Goal: Task Accomplishment & Management: Use online tool/utility

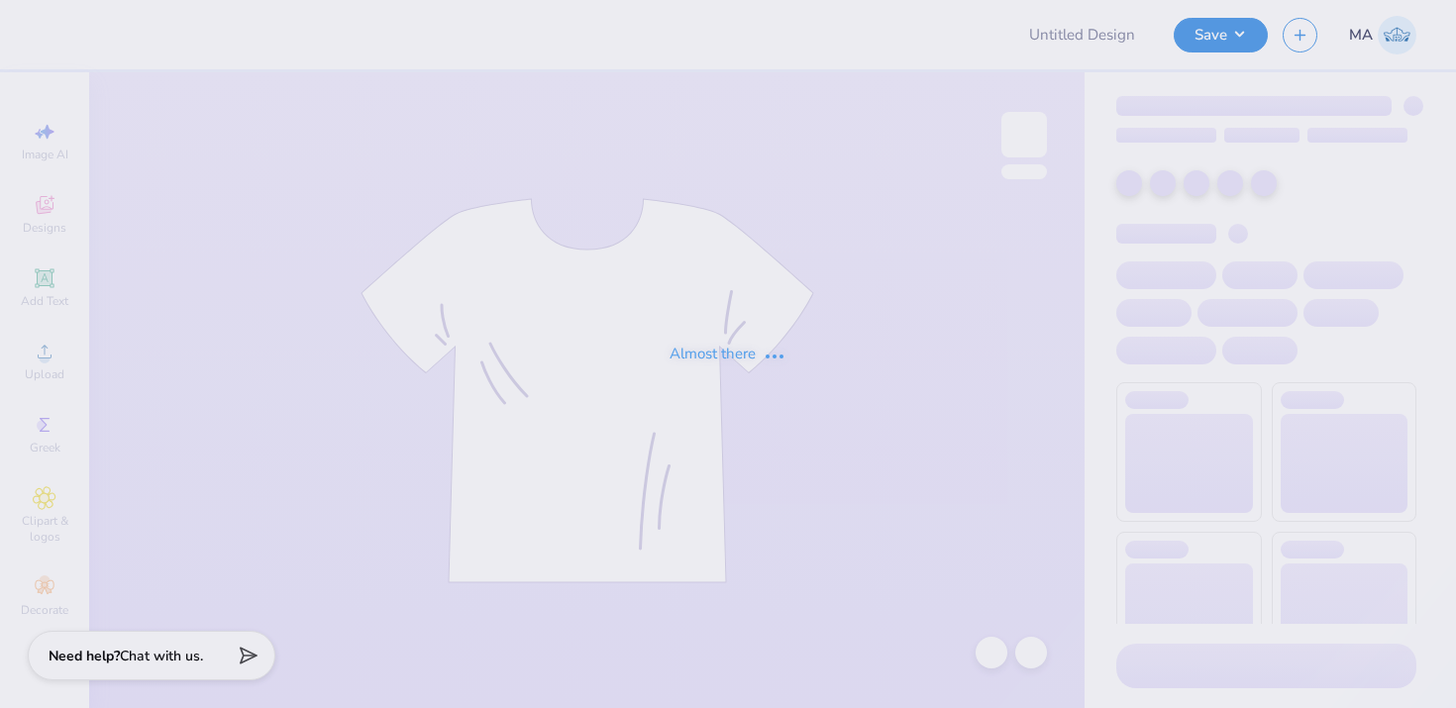
type input "SWE Officer"
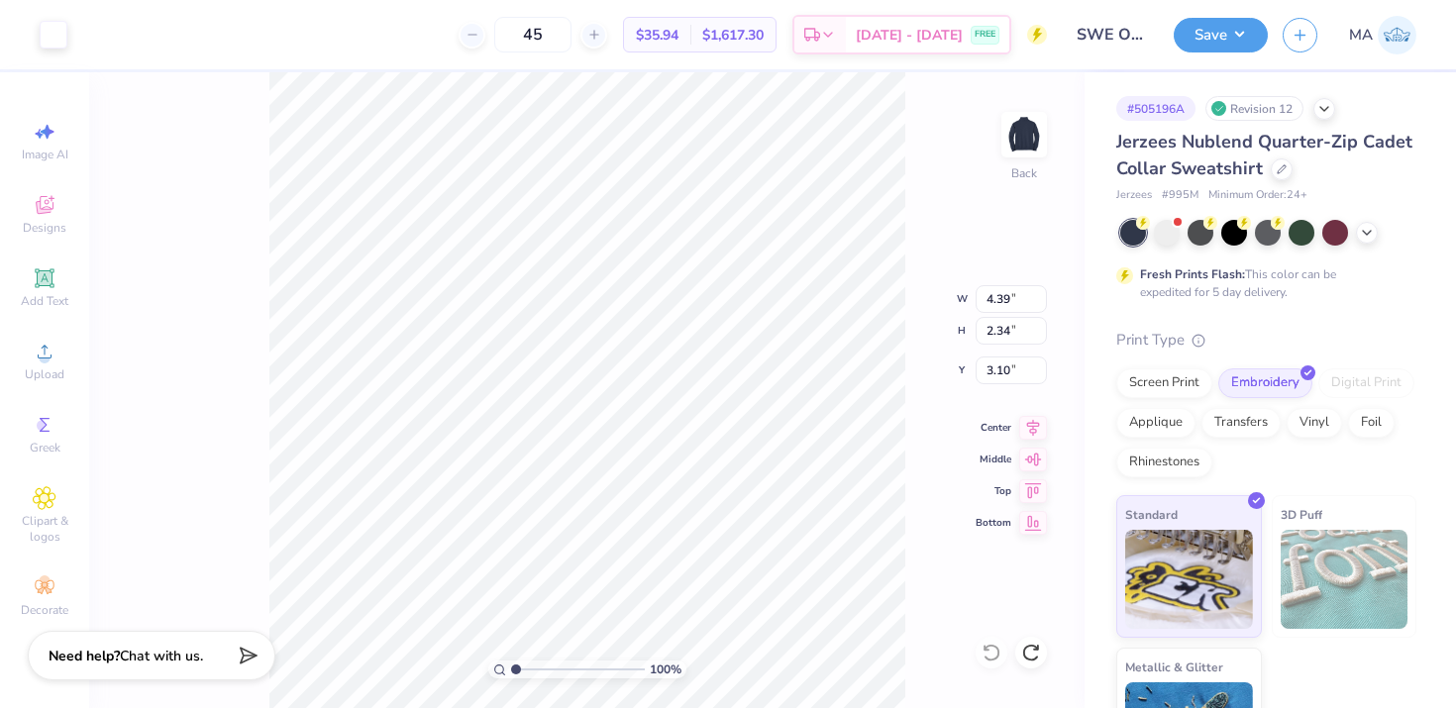
type input "3.31"
click at [996, 653] on icon at bounding box center [991, 653] width 20 height 20
click at [996, 653] on div "100 % Back" at bounding box center [586, 390] width 995 height 636
type input "0.60"
type input "0.36"
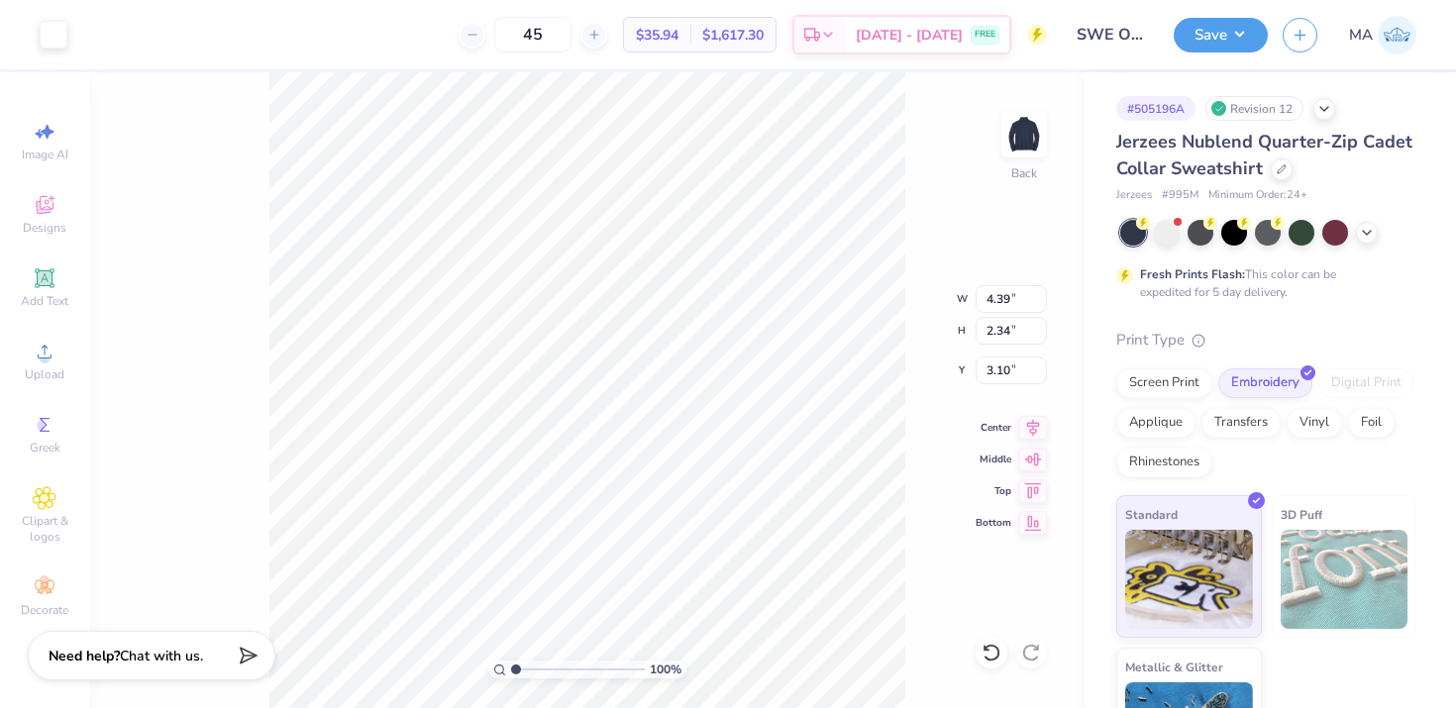
type input "5.08"
type input "0.37"
type input "0.22"
click at [991, 649] on icon at bounding box center [991, 653] width 20 height 20
type input "5.09"
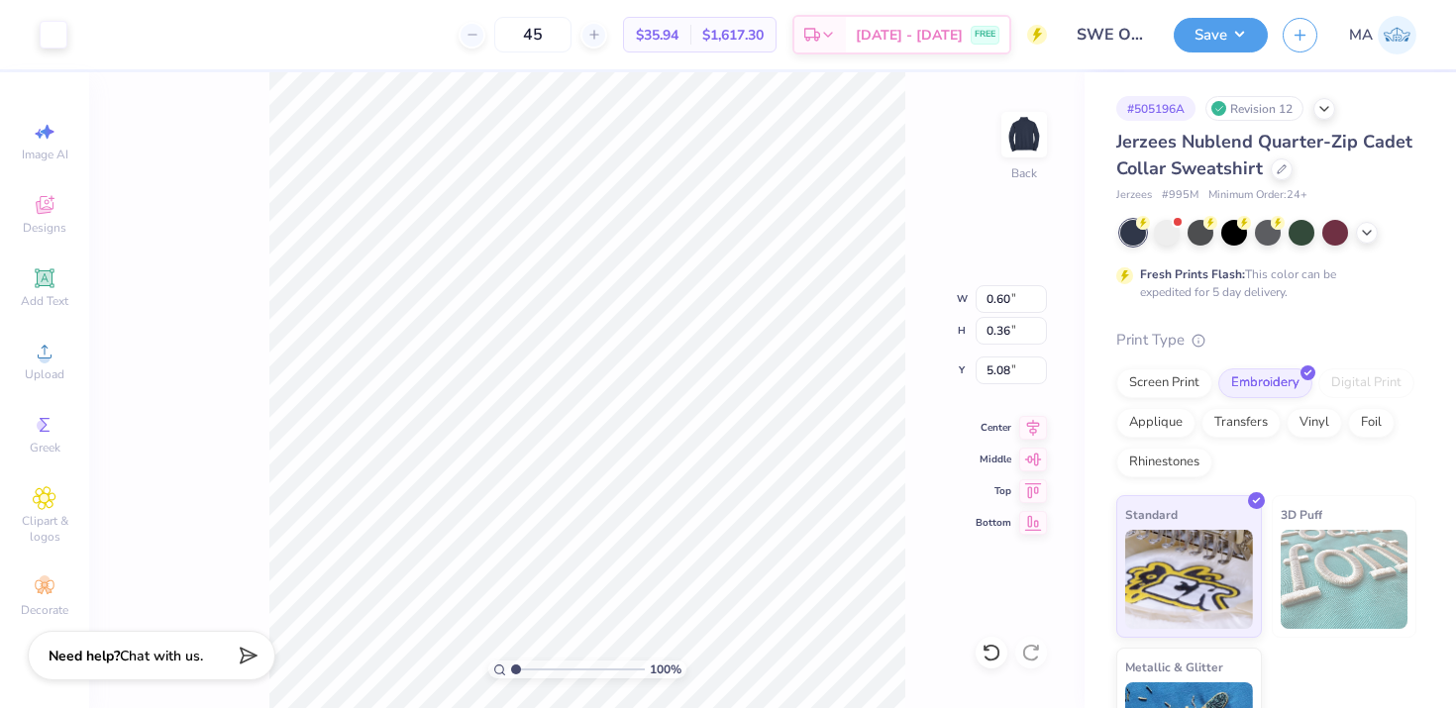
type input "5.09"
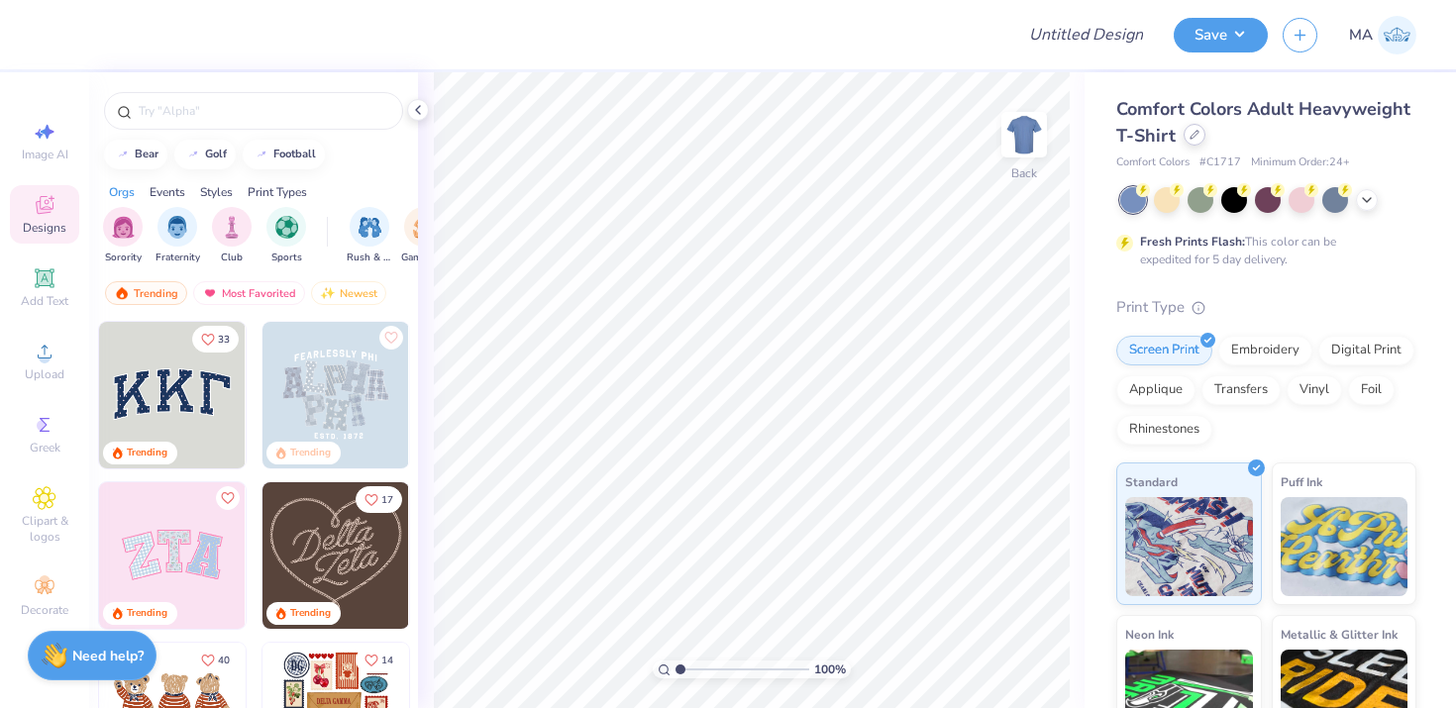
click at [1187, 142] on div at bounding box center [1194, 135] width 22 height 22
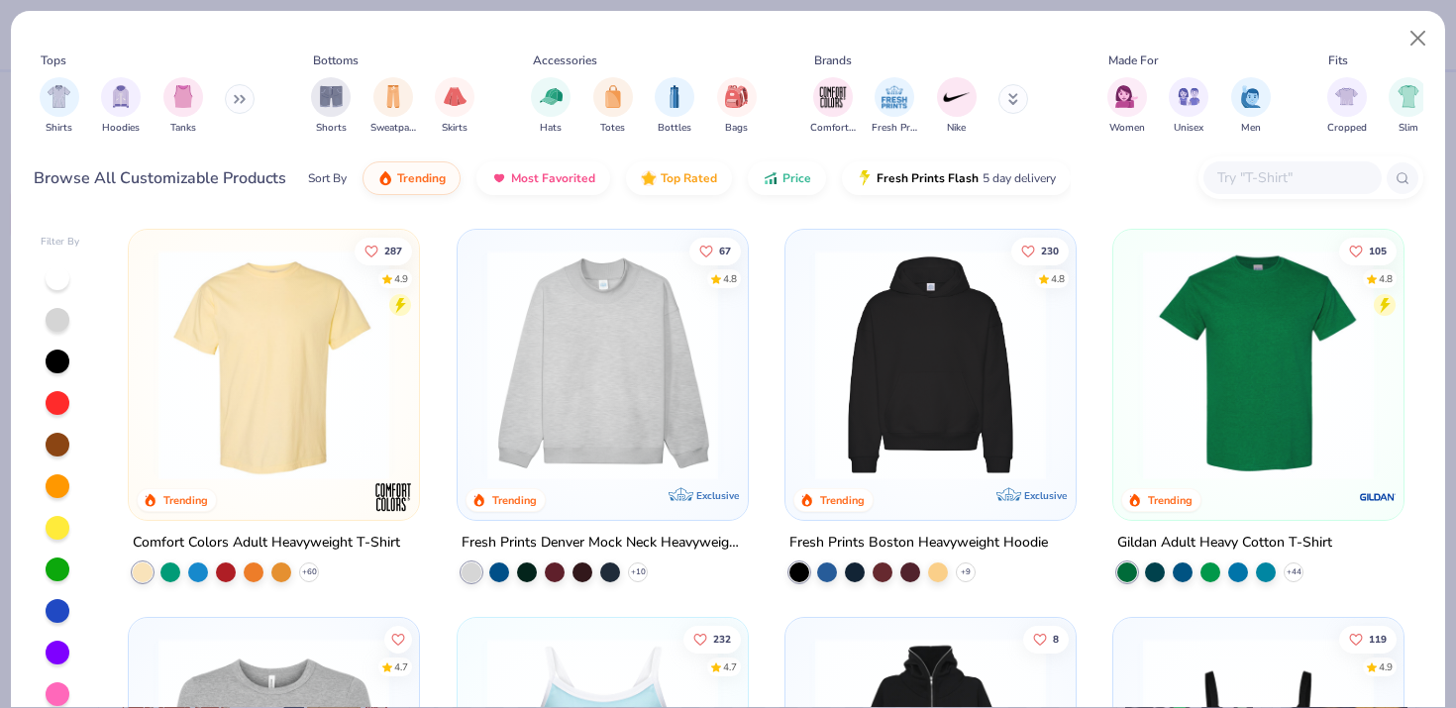
click at [1231, 176] on input "text" at bounding box center [1291, 177] width 153 height 23
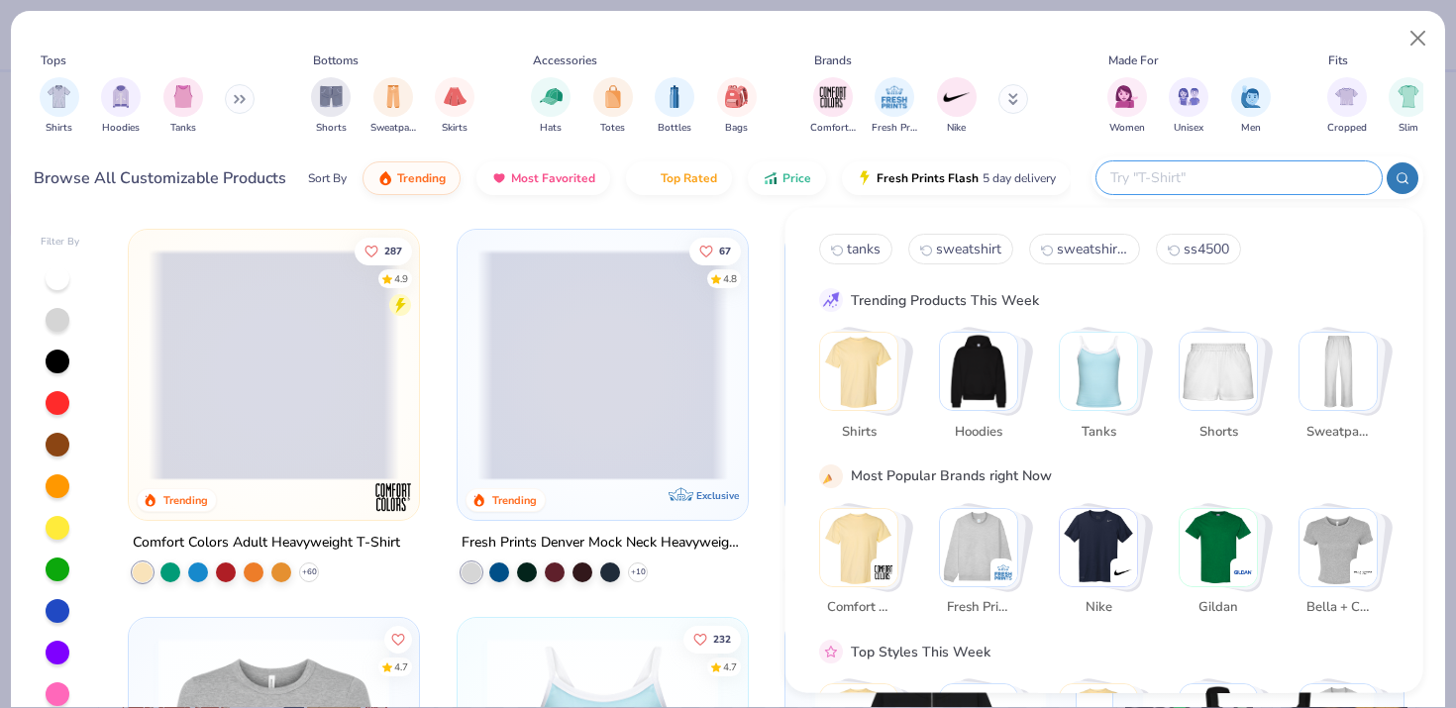
paste input "NF0A8ENM"
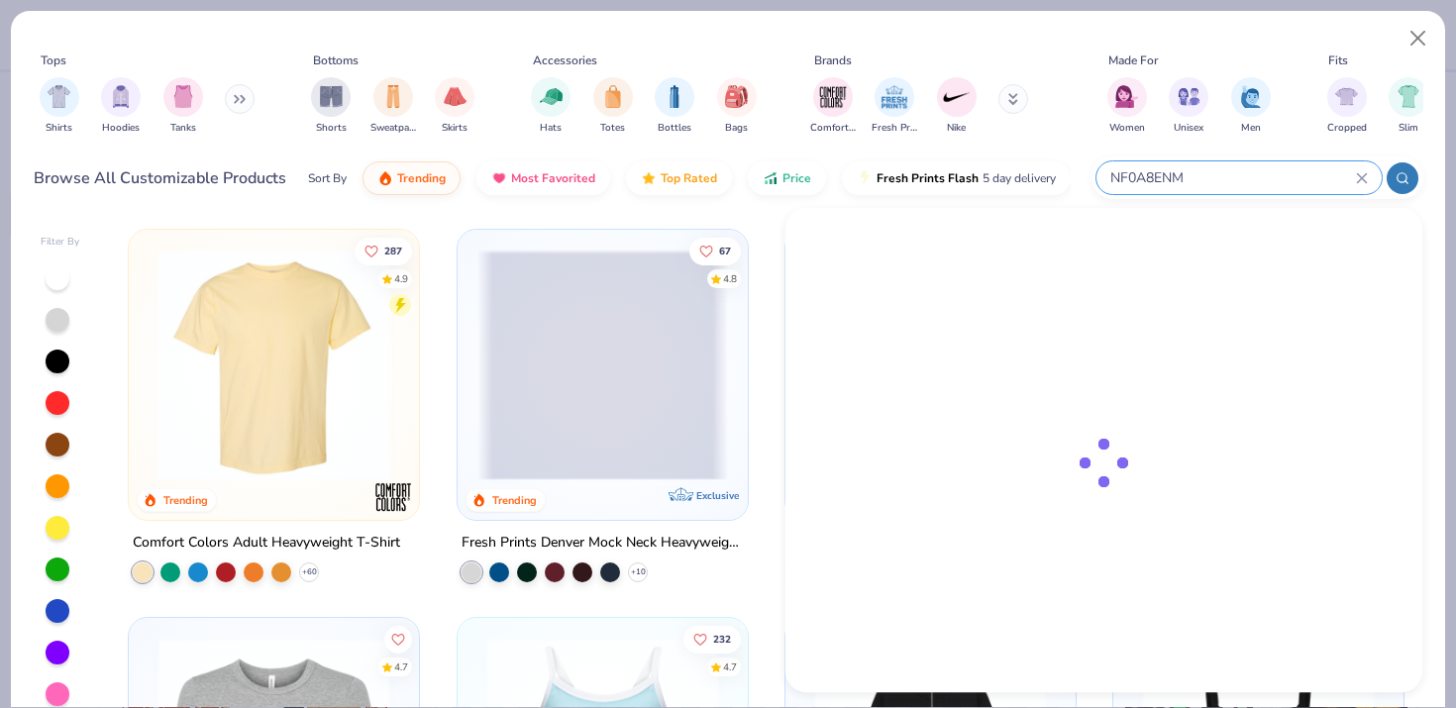
type input "NF0A8ENM"
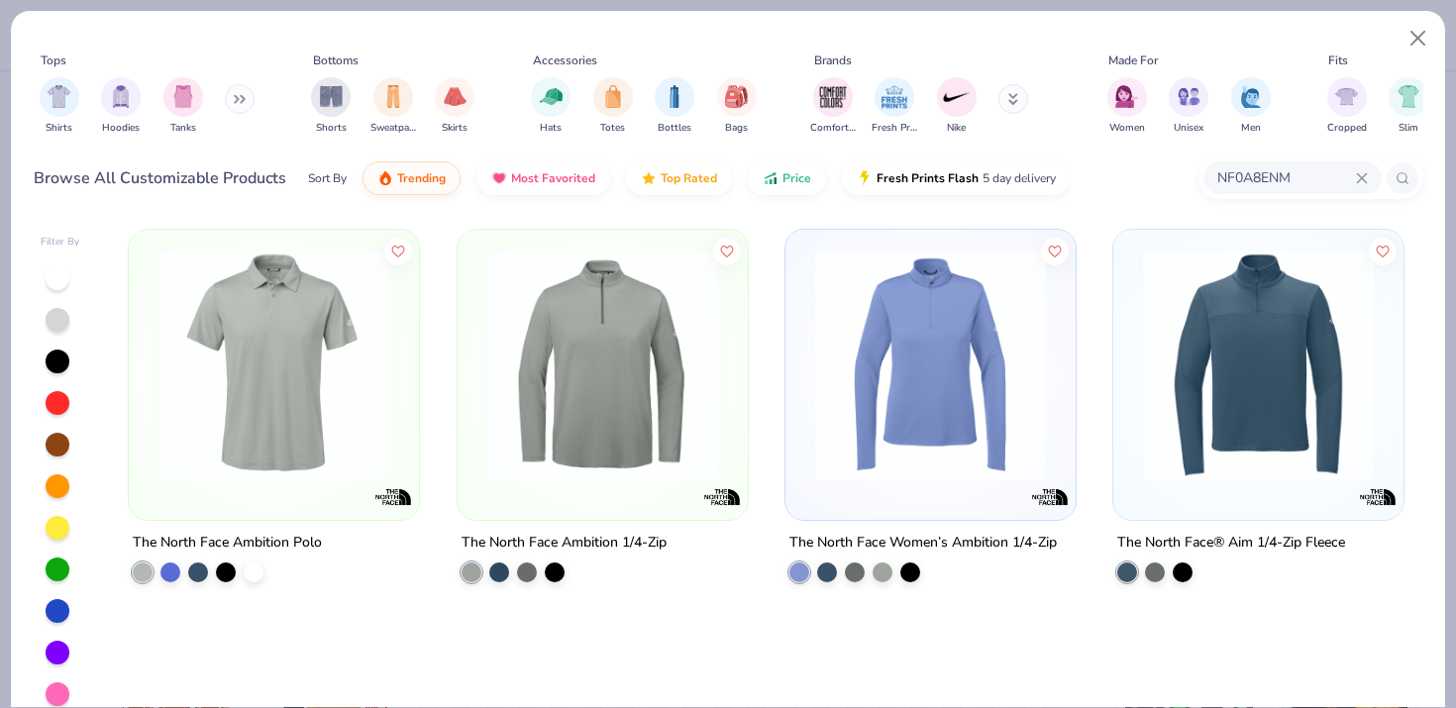
click at [295, 389] on img at bounding box center [274, 365] width 251 height 231
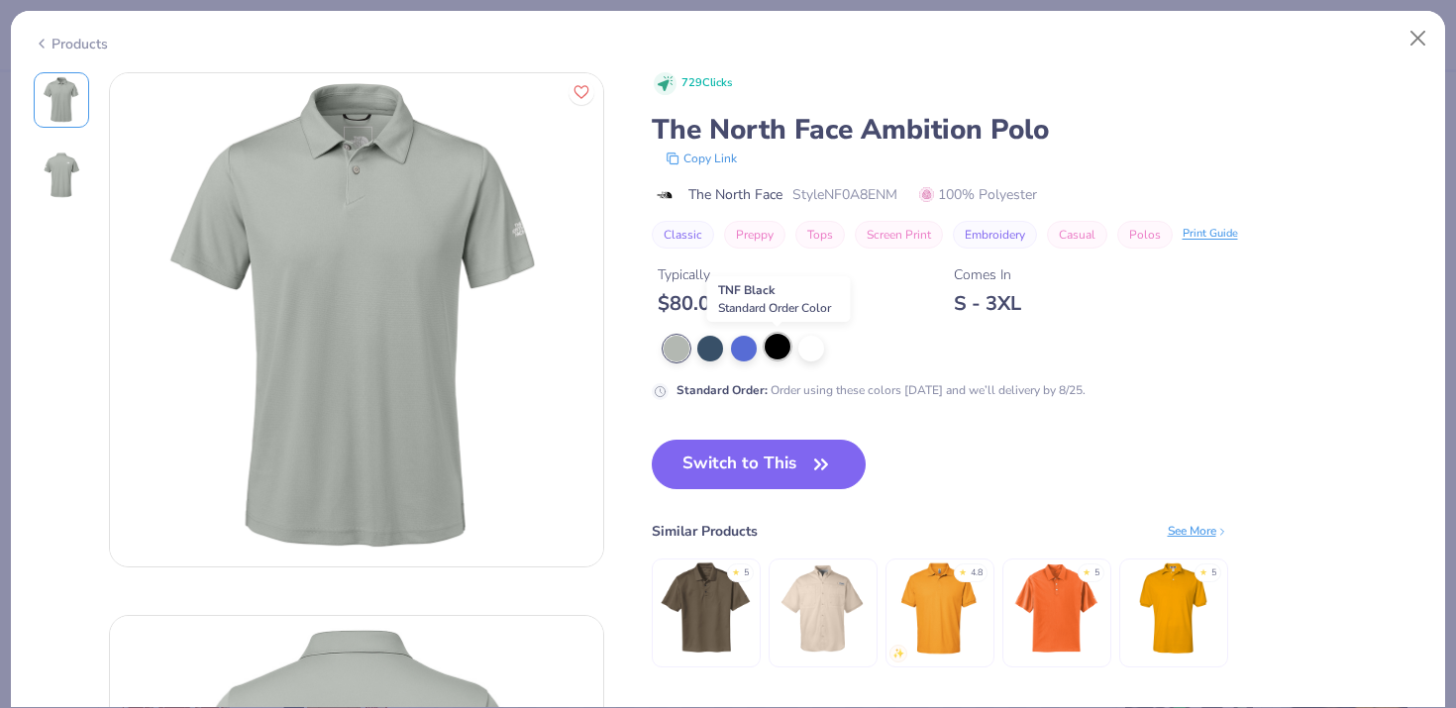
click at [786, 356] on div at bounding box center [778, 347] width 26 height 26
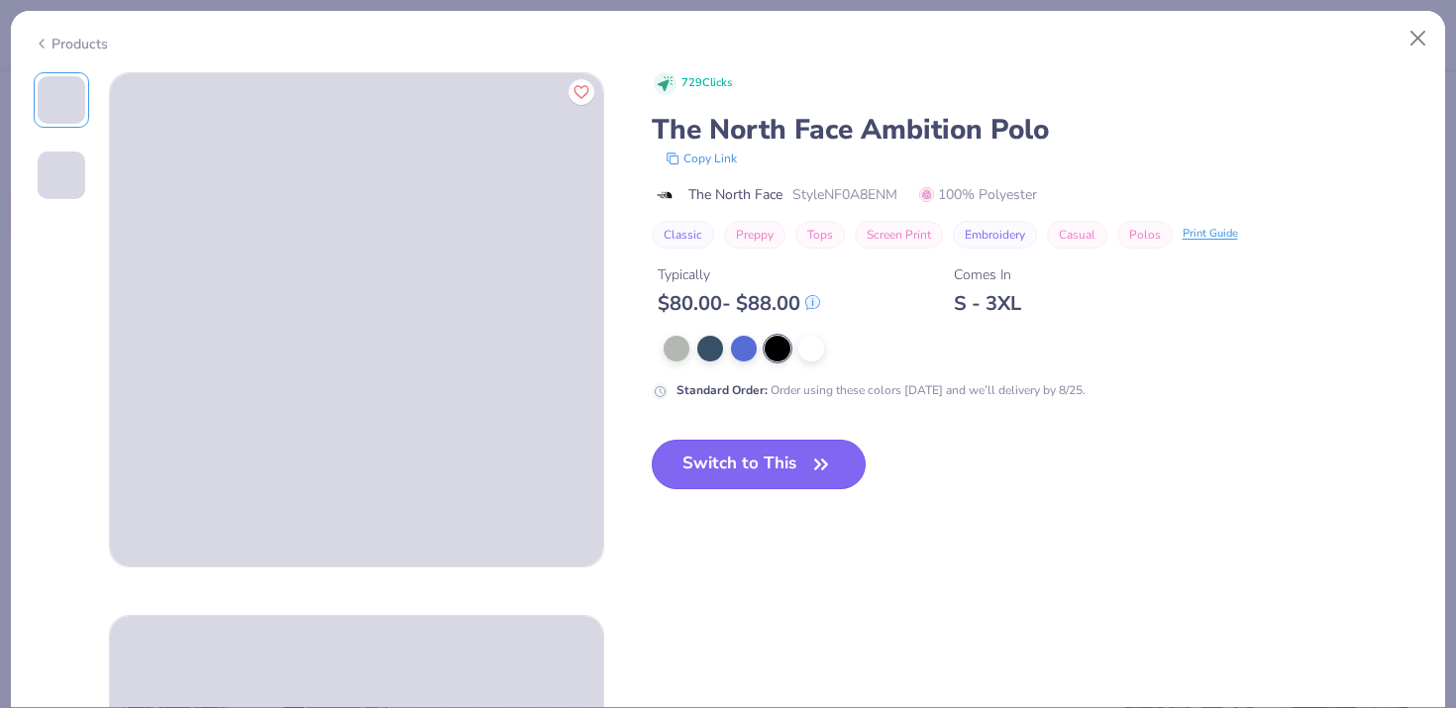
click at [736, 466] on button "Switch to This" at bounding box center [759, 465] width 215 height 50
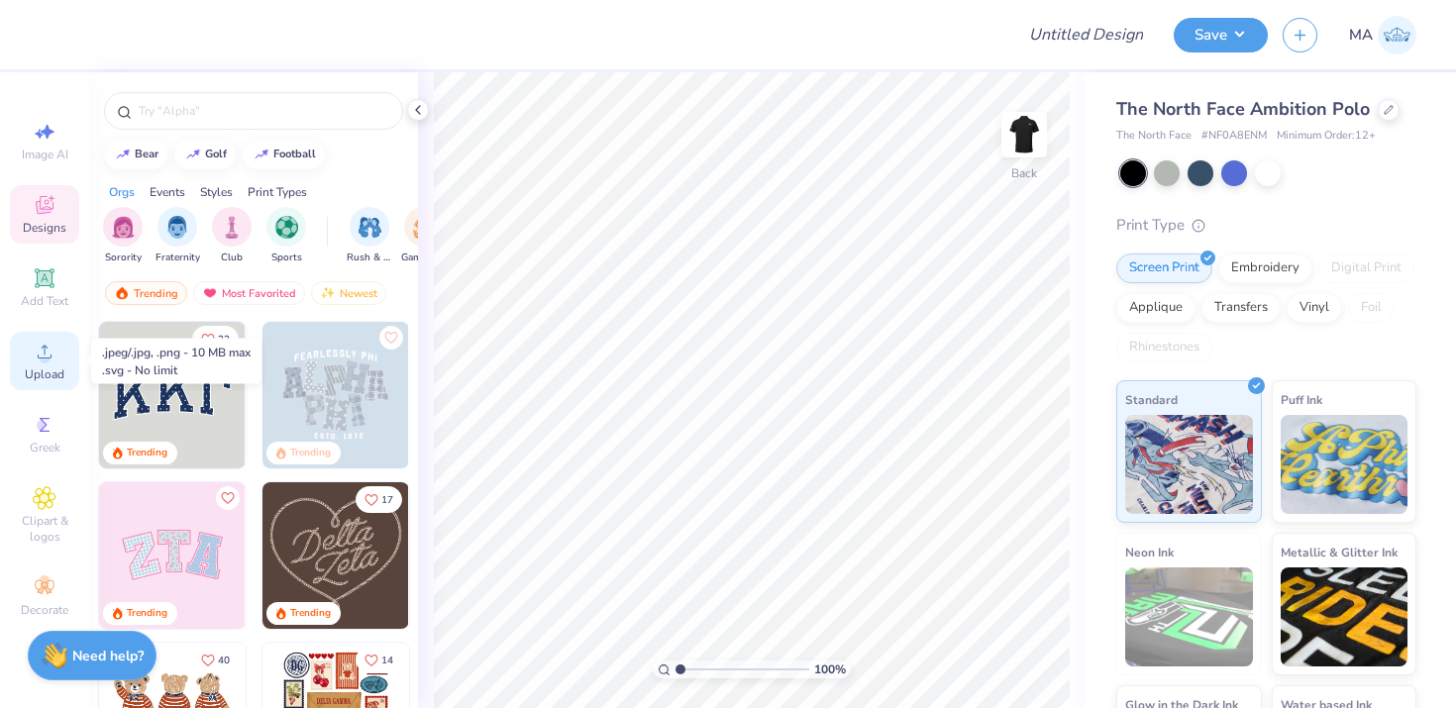
click at [47, 351] on icon at bounding box center [45, 352] width 24 height 24
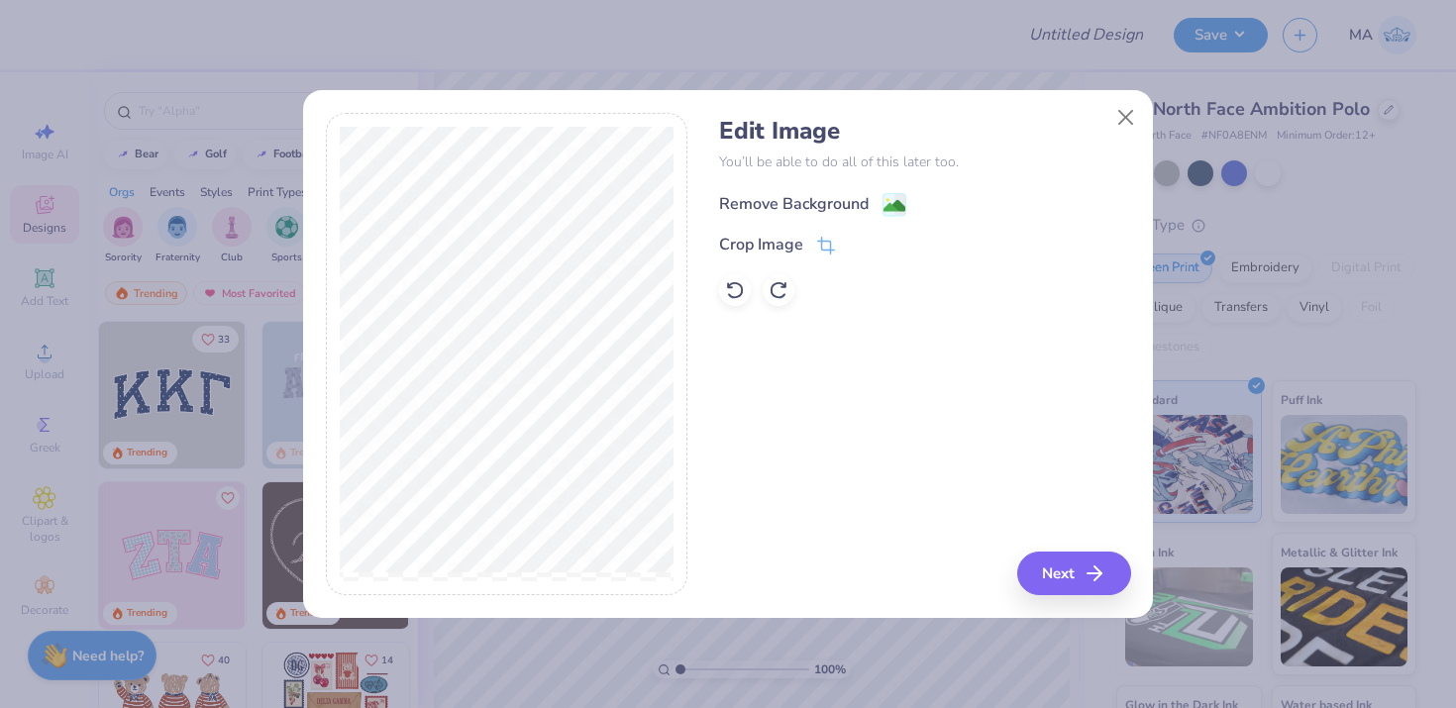
click at [822, 195] on div "Remove Background" at bounding box center [794, 204] width 150 height 24
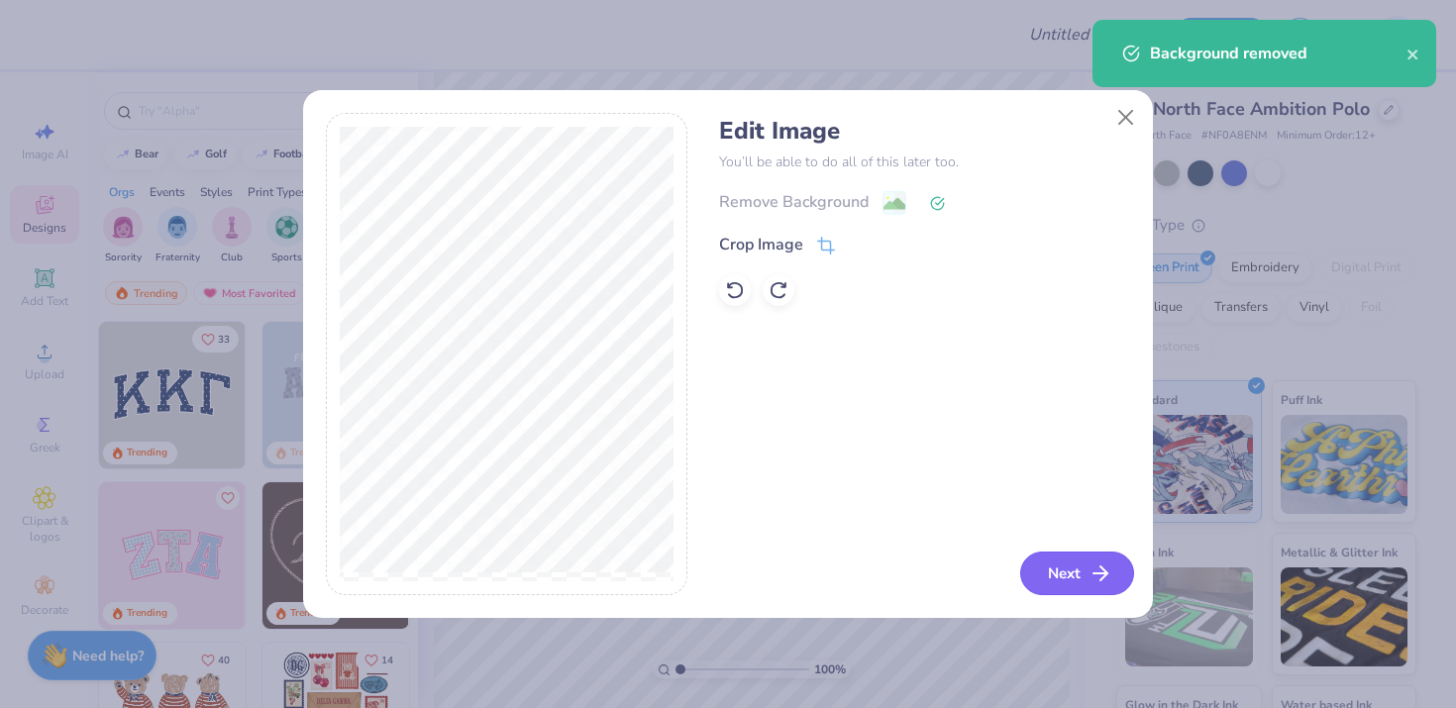
click at [1048, 572] on button "Next" at bounding box center [1077, 574] width 114 height 44
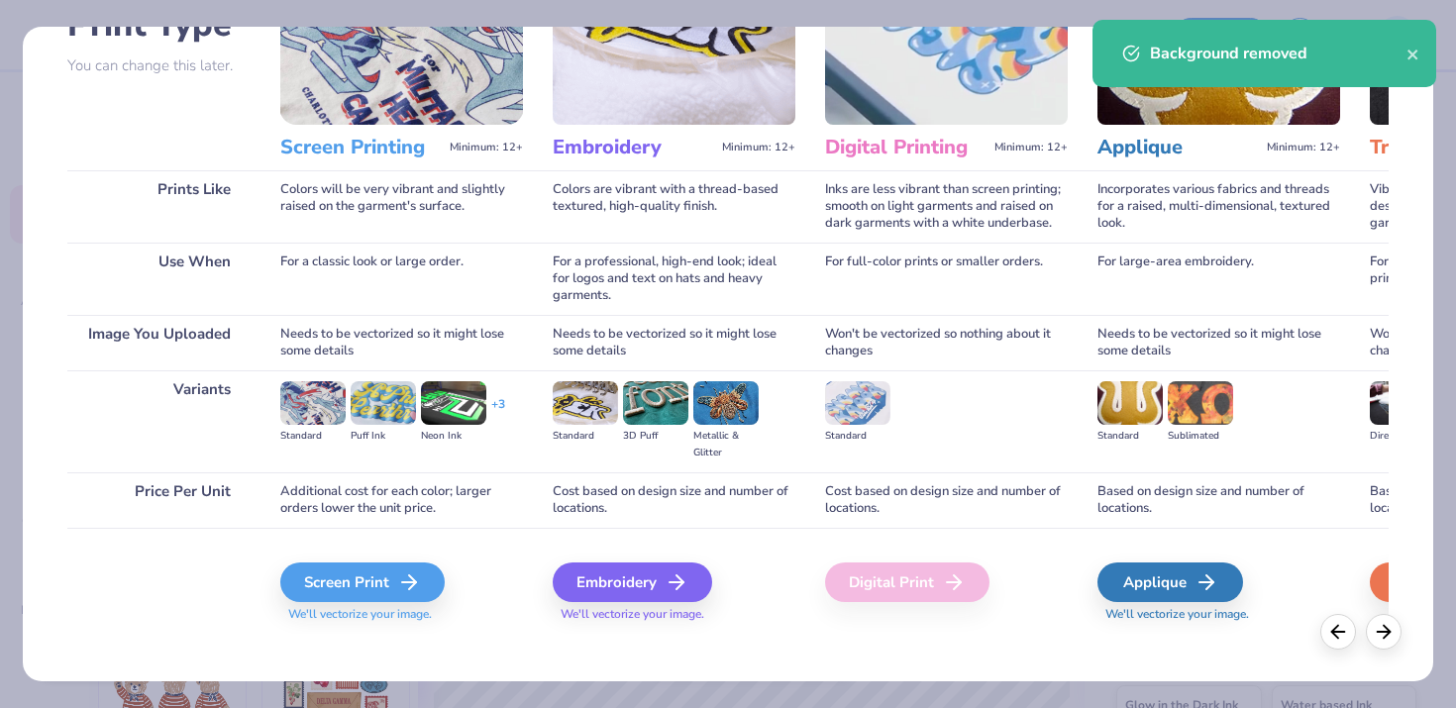
scroll to position [180, 0]
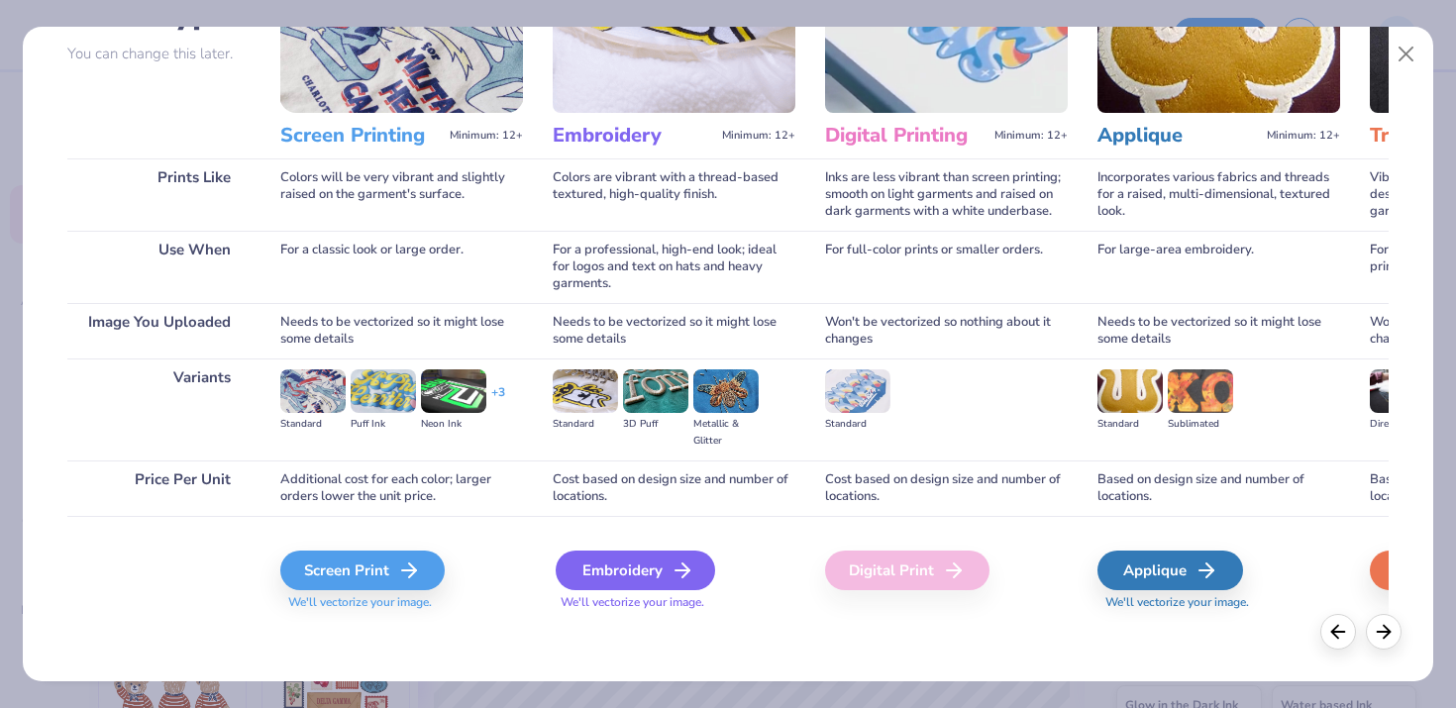
click at [648, 559] on div "Embroidery" at bounding box center [635, 571] width 159 height 40
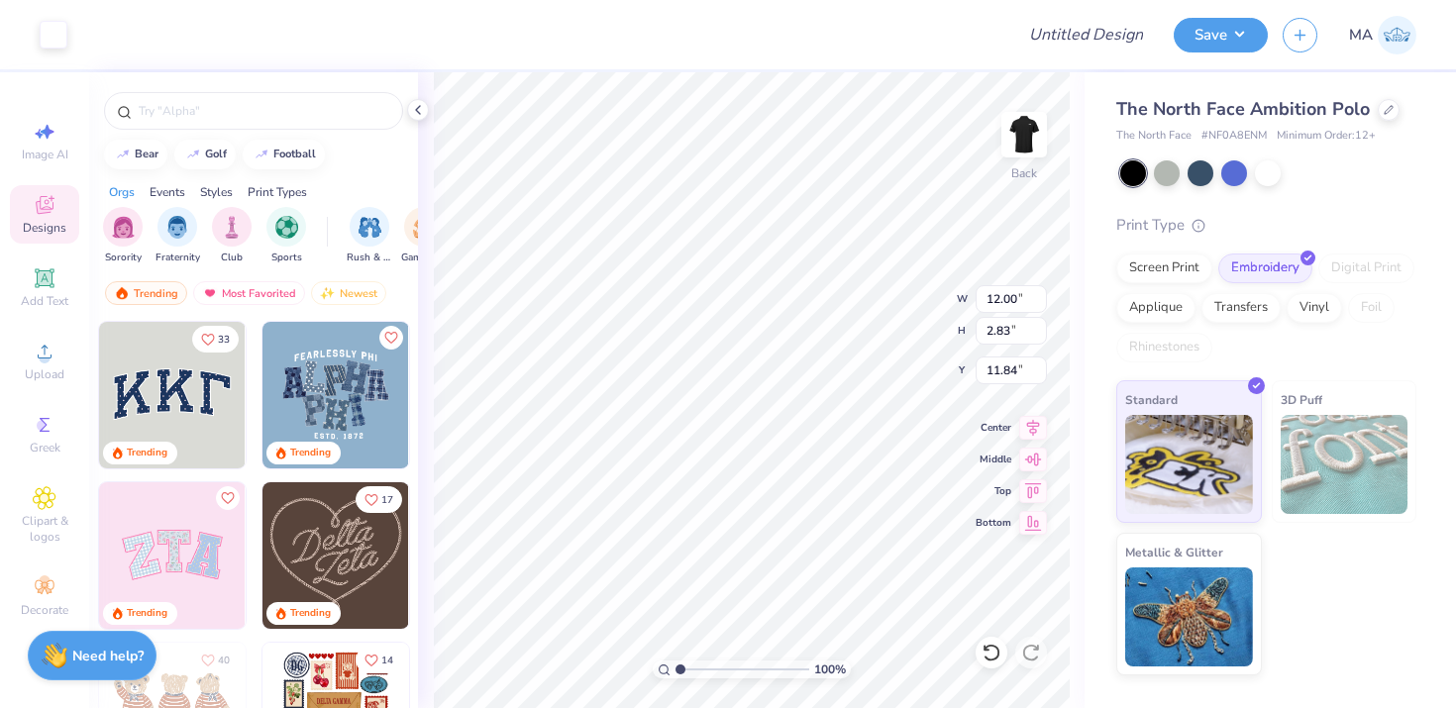
type input "4.88"
type input "1.15"
type input "3.68"
type input "3.75"
click at [1216, 45] on button "Save" at bounding box center [1221, 32] width 94 height 35
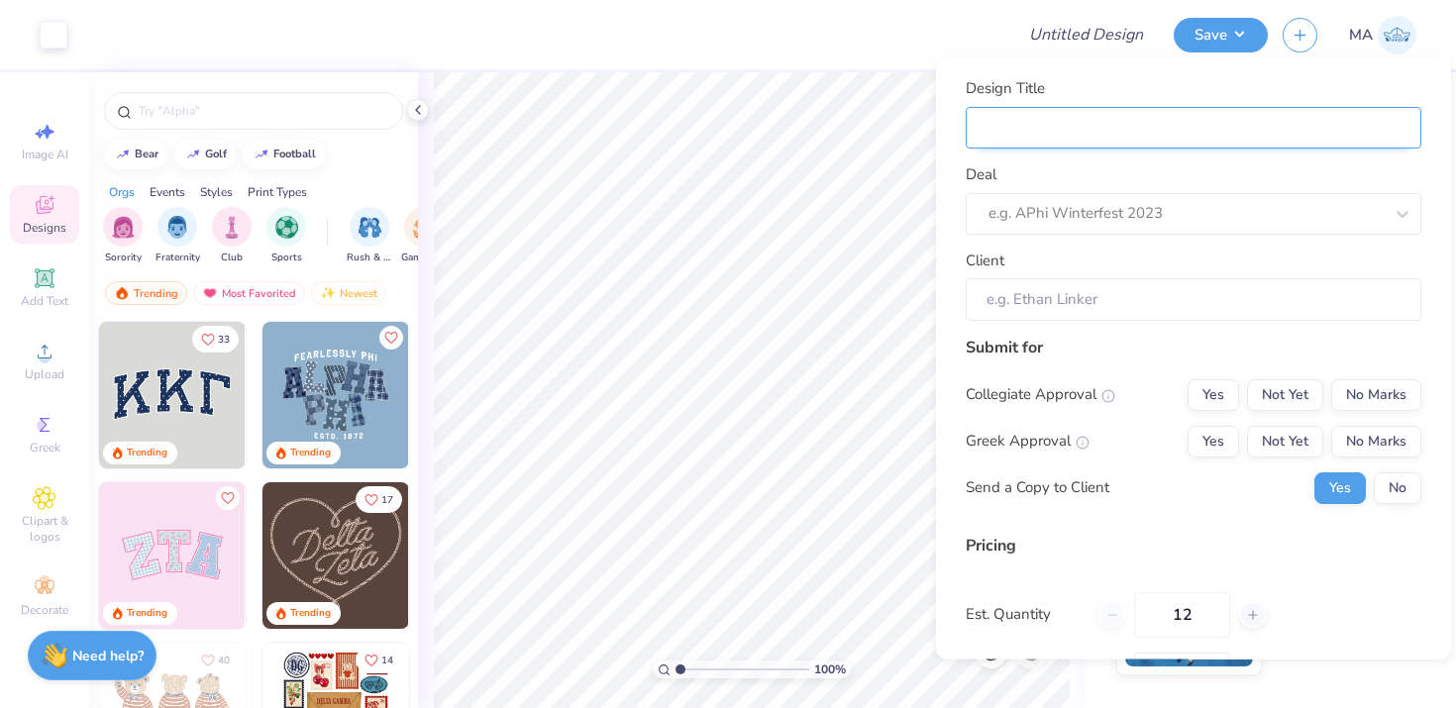
click at [1187, 141] on input "Design Title" at bounding box center [1194, 127] width 456 height 43
type input "O"
type input "ON"
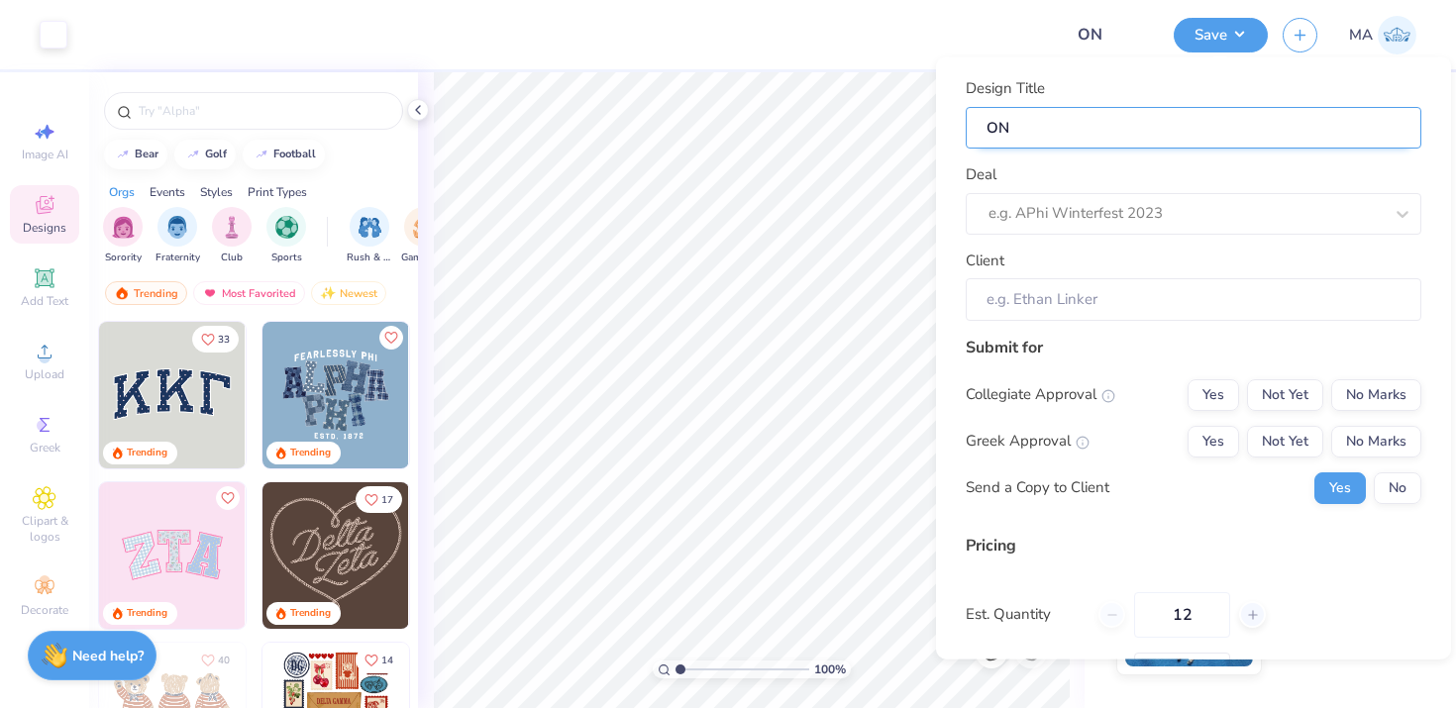
type input "ONI"
type input "ONIC"
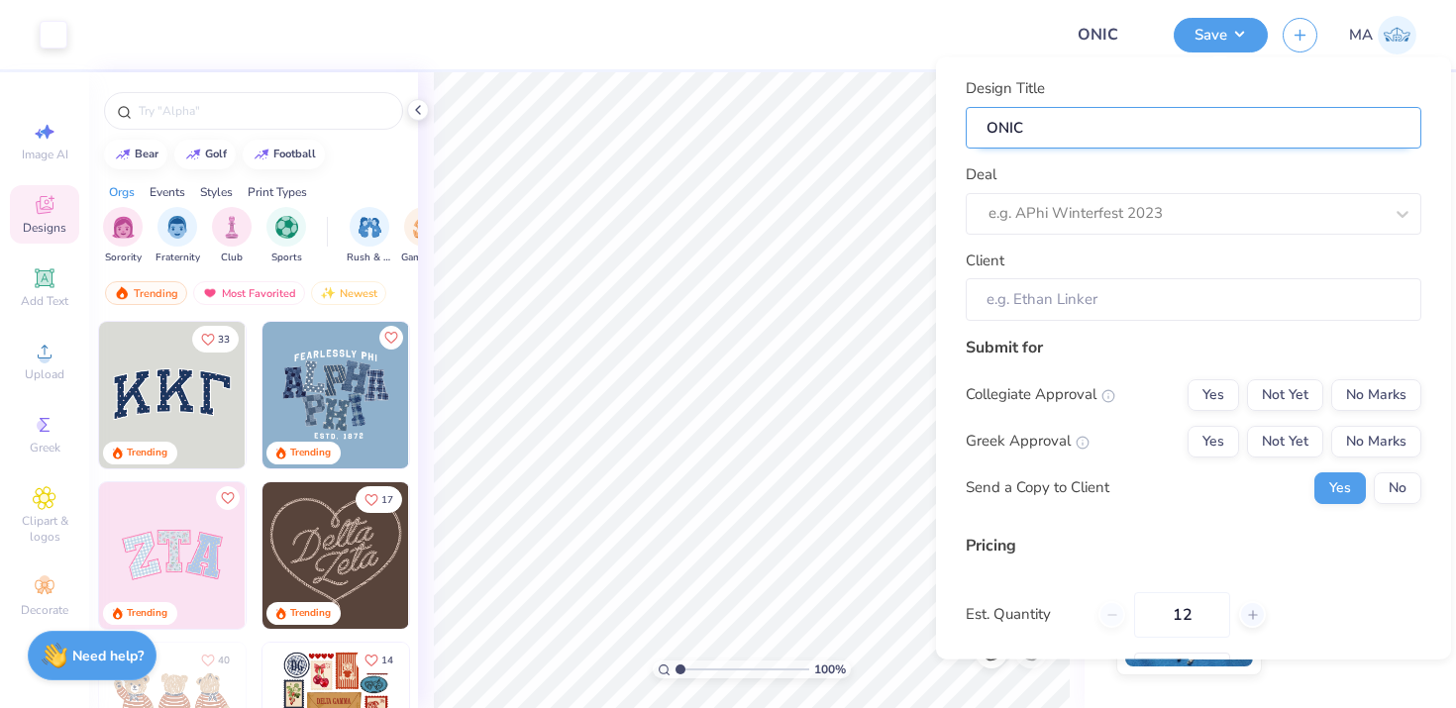
type input "ONIC"
type input "ONIC P"
type input "ONIC Po"
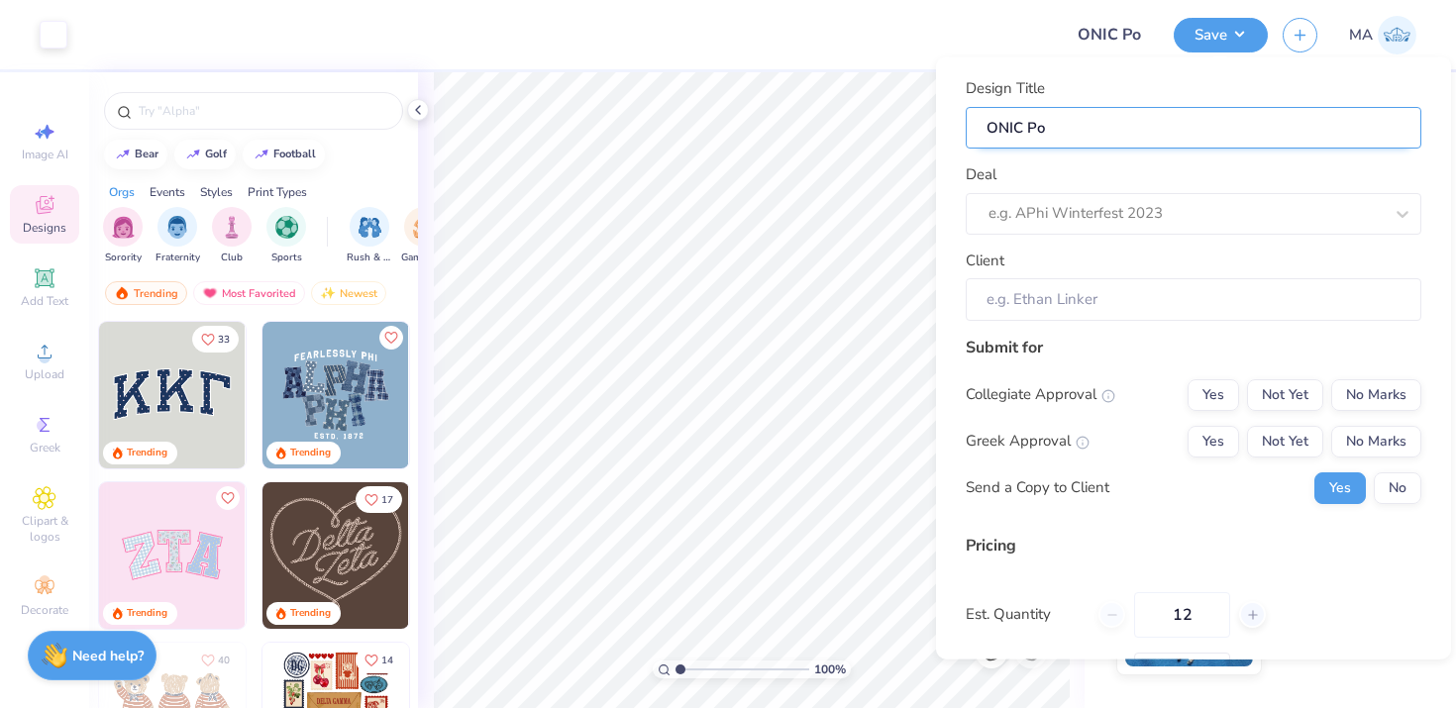
type input "ONIC Pol"
type input "ONIC Polo"
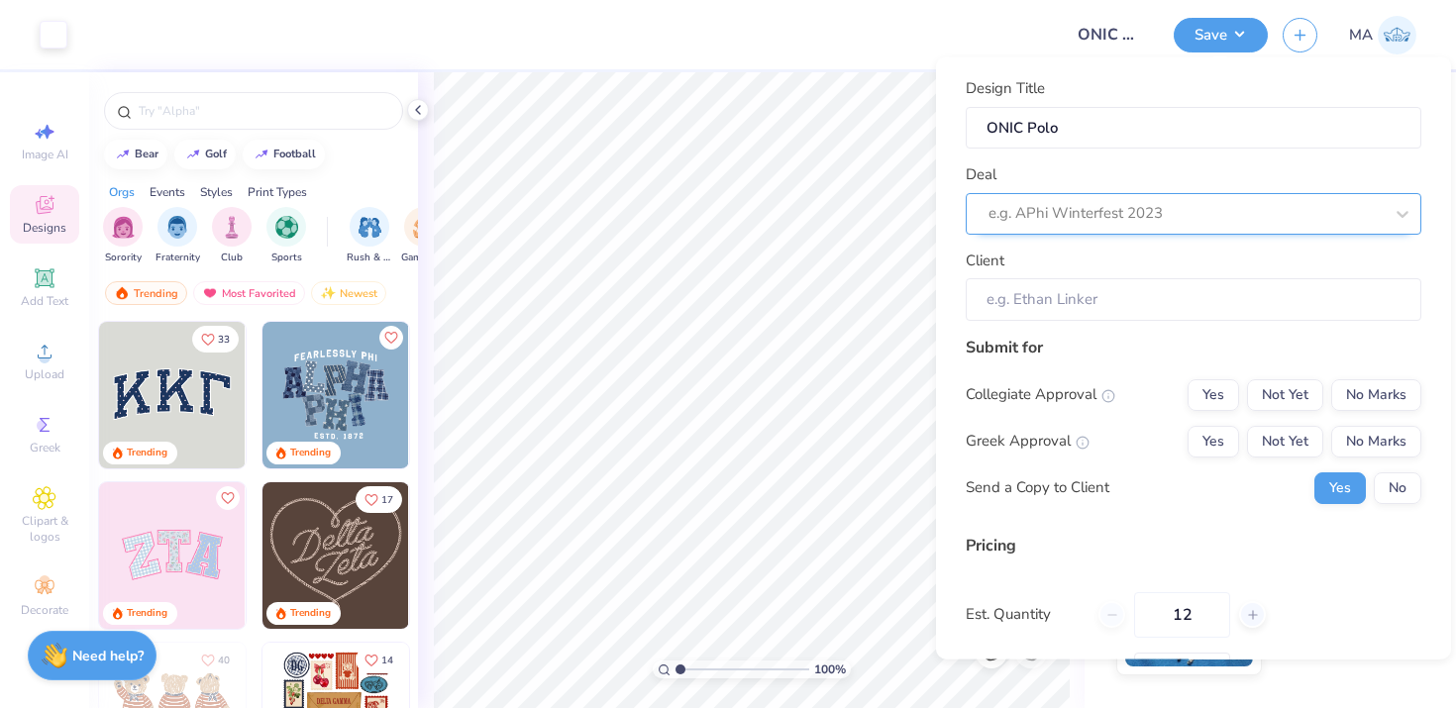
click at [1127, 223] on div at bounding box center [1185, 213] width 394 height 27
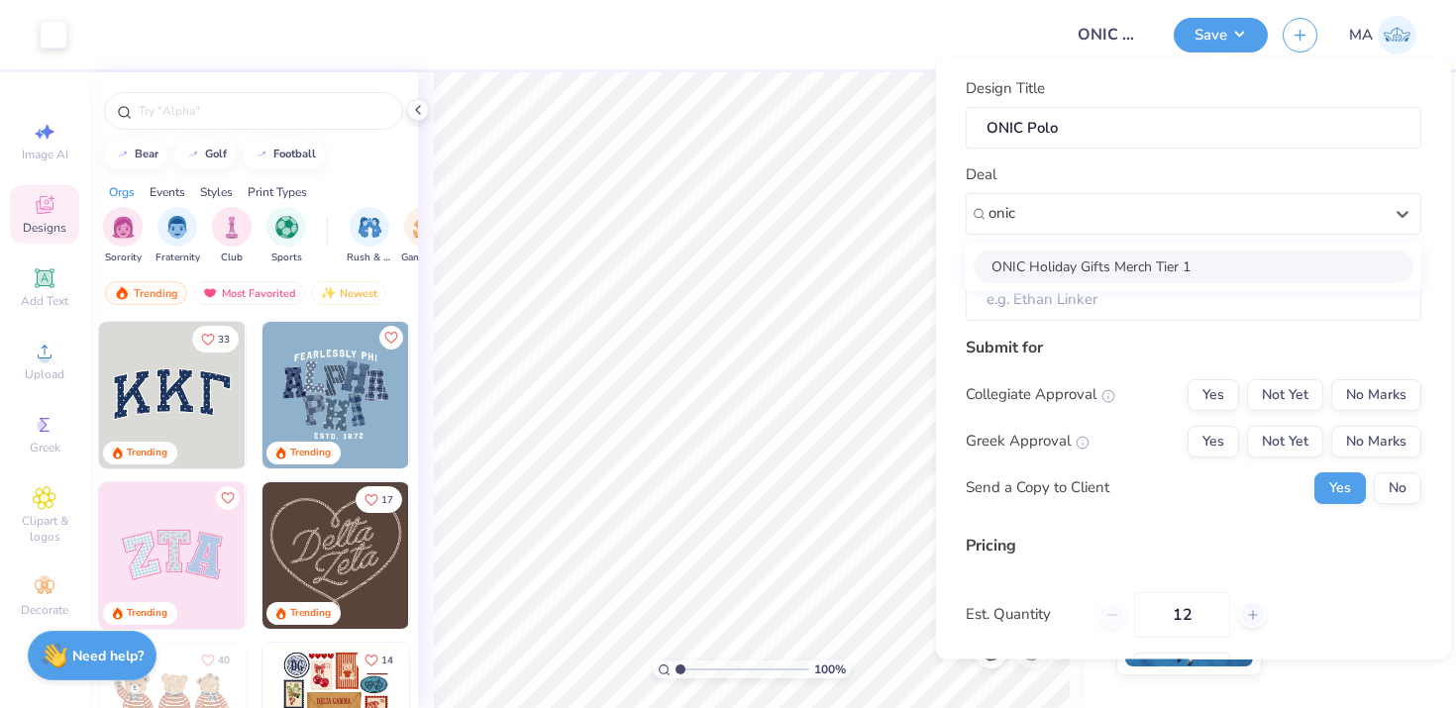
click at [1097, 272] on div "ONIC Holiday Gifts Merch Tier 1" at bounding box center [1194, 266] width 440 height 33
type input "onic"
type input "Adrian Villarreal Chavez"
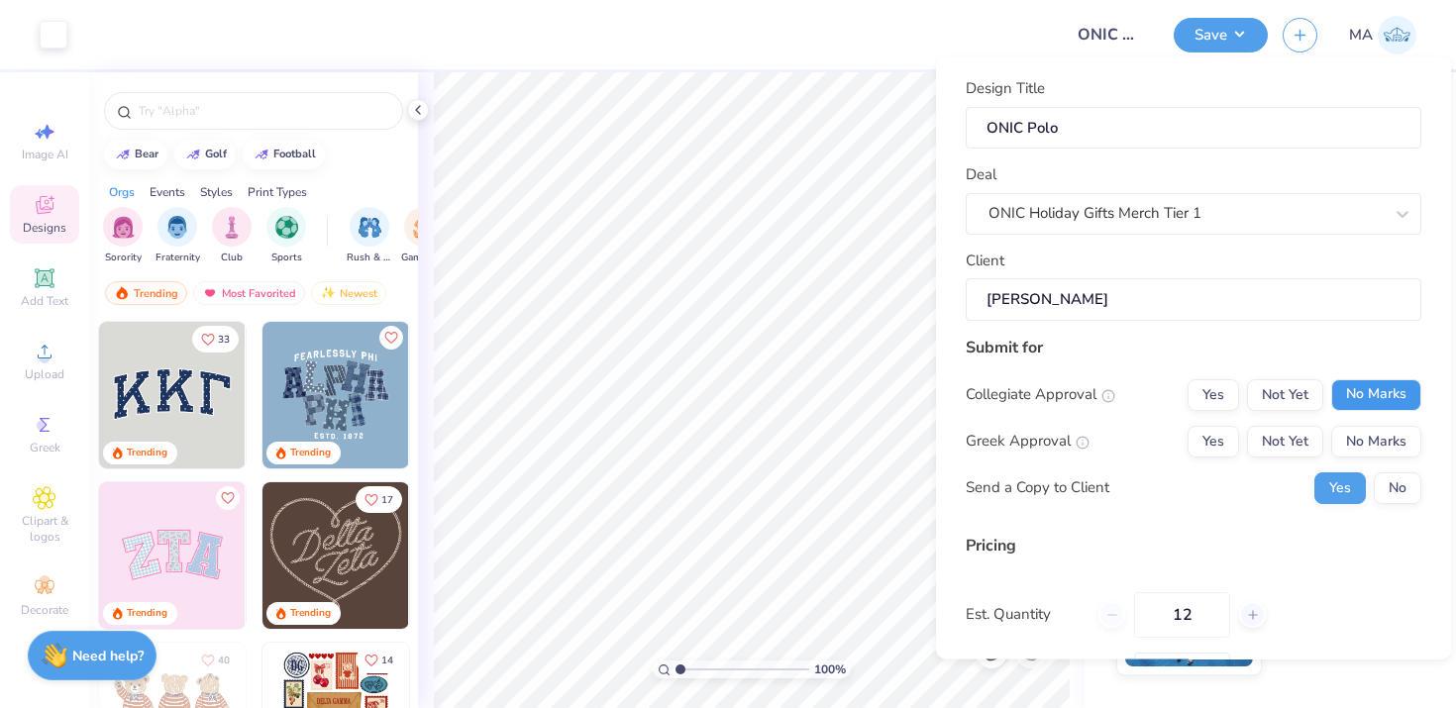
click at [1392, 389] on button "No Marks" at bounding box center [1376, 394] width 90 height 32
click at [1386, 441] on button "No Marks" at bounding box center [1376, 441] width 90 height 32
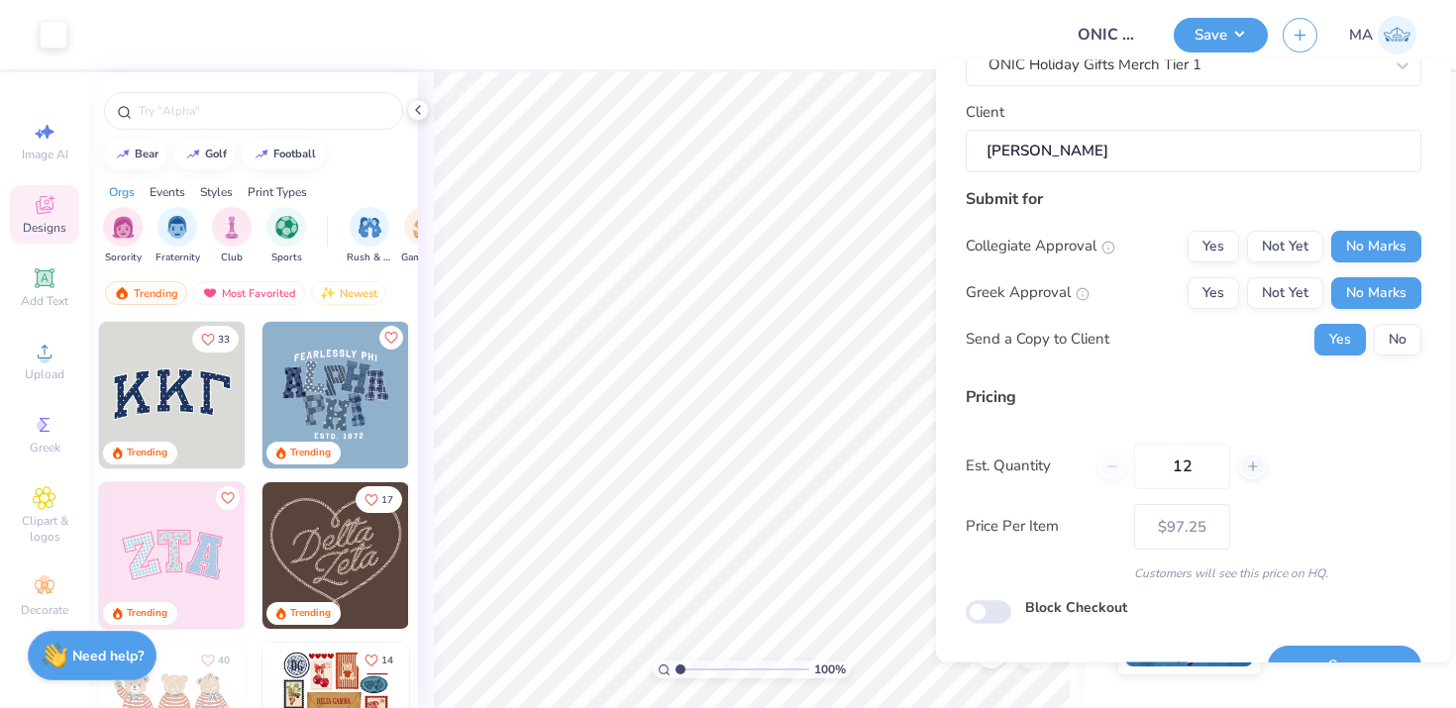
scroll to position [195, 0]
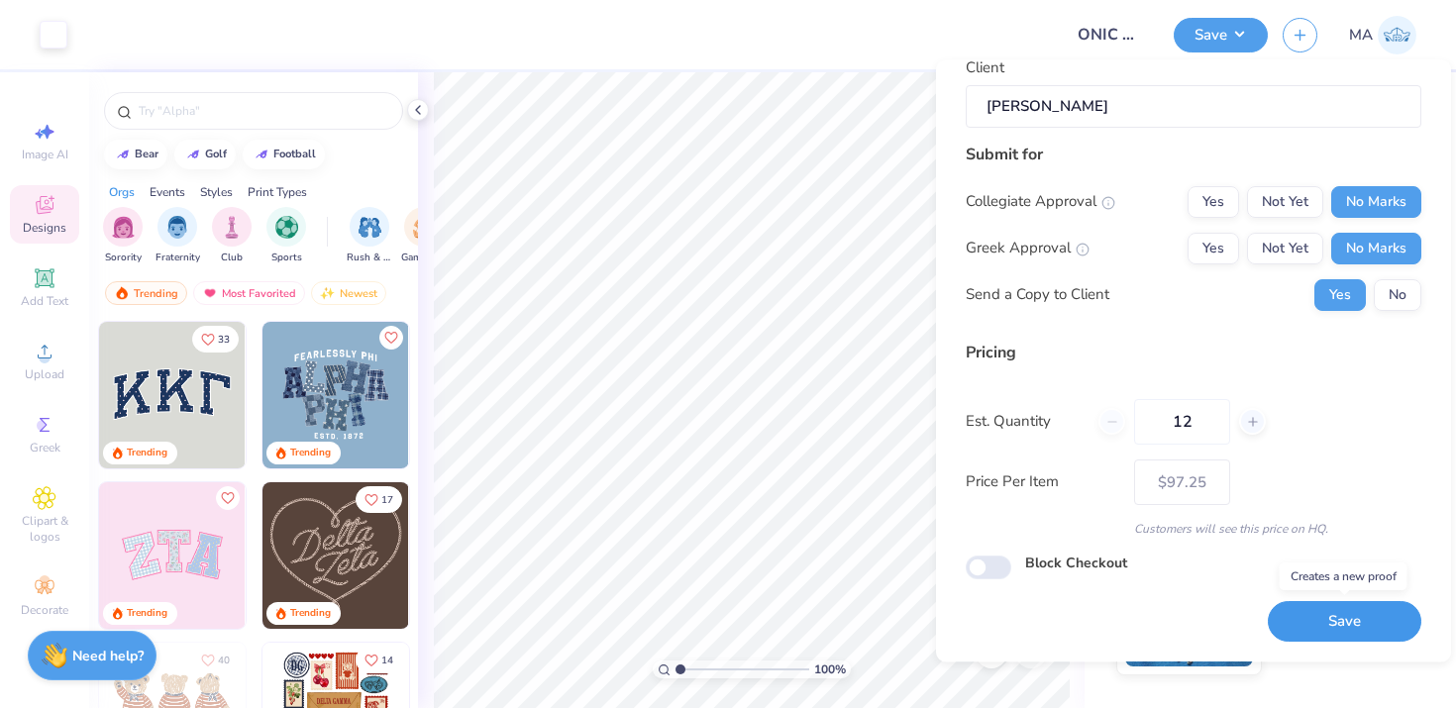
click at [1343, 619] on button "Save" at bounding box center [1345, 622] width 154 height 41
type input "– –"
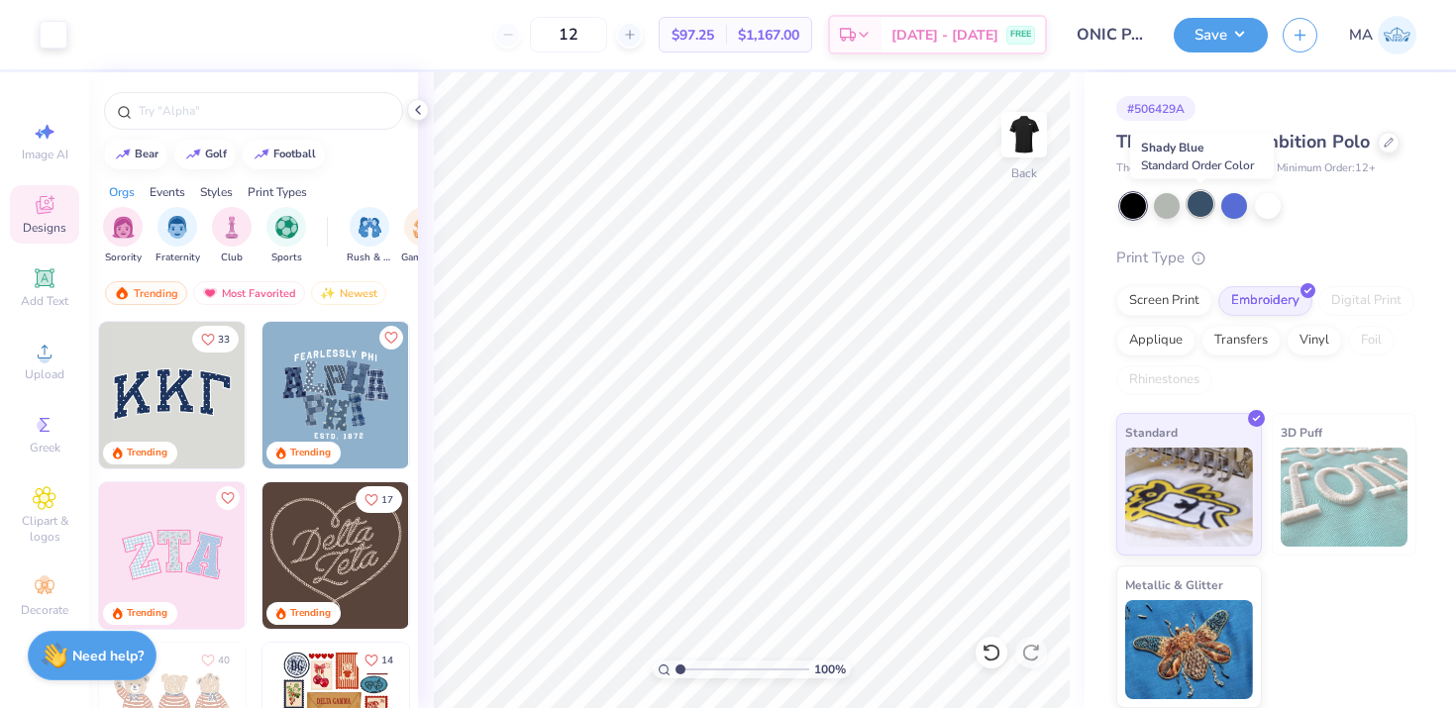
click at [1210, 203] on div at bounding box center [1200, 204] width 26 height 26
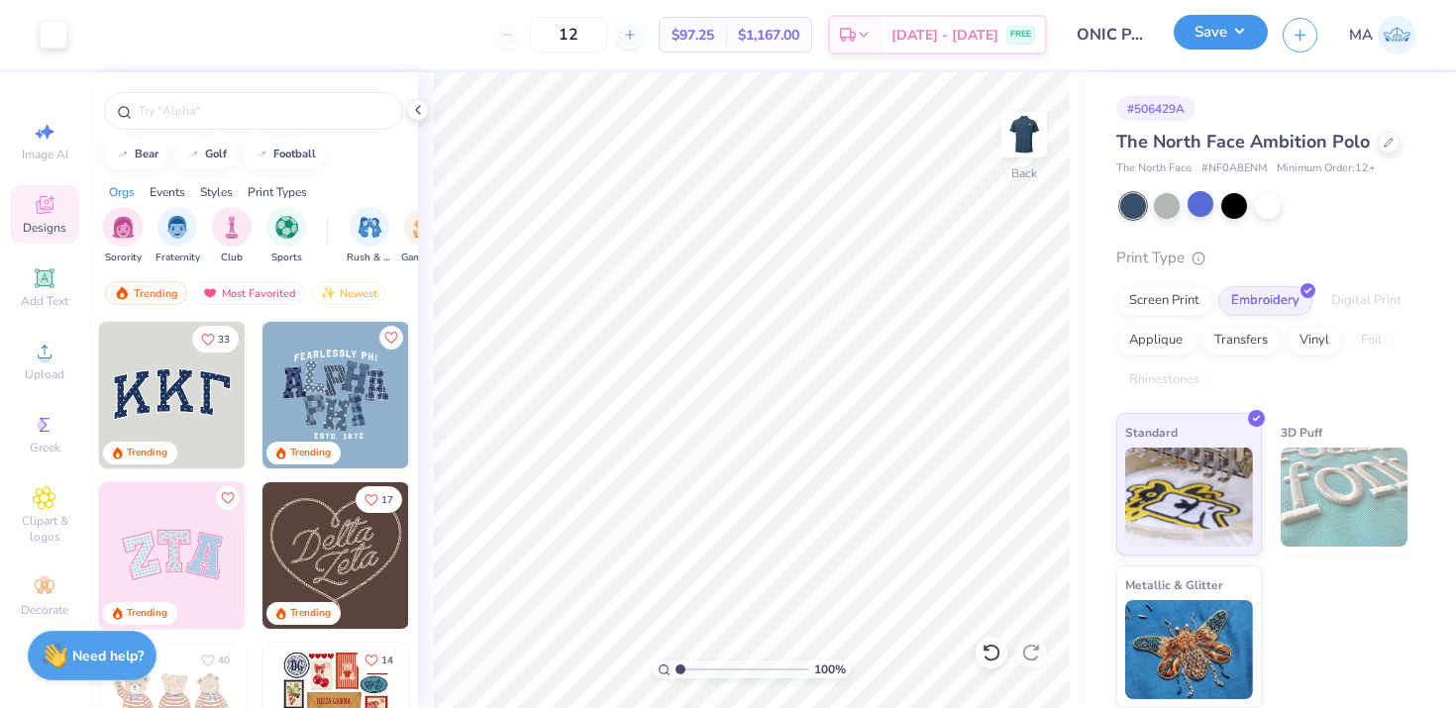
click at [1212, 32] on button "Save" at bounding box center [1221, 32] width 94 height 35
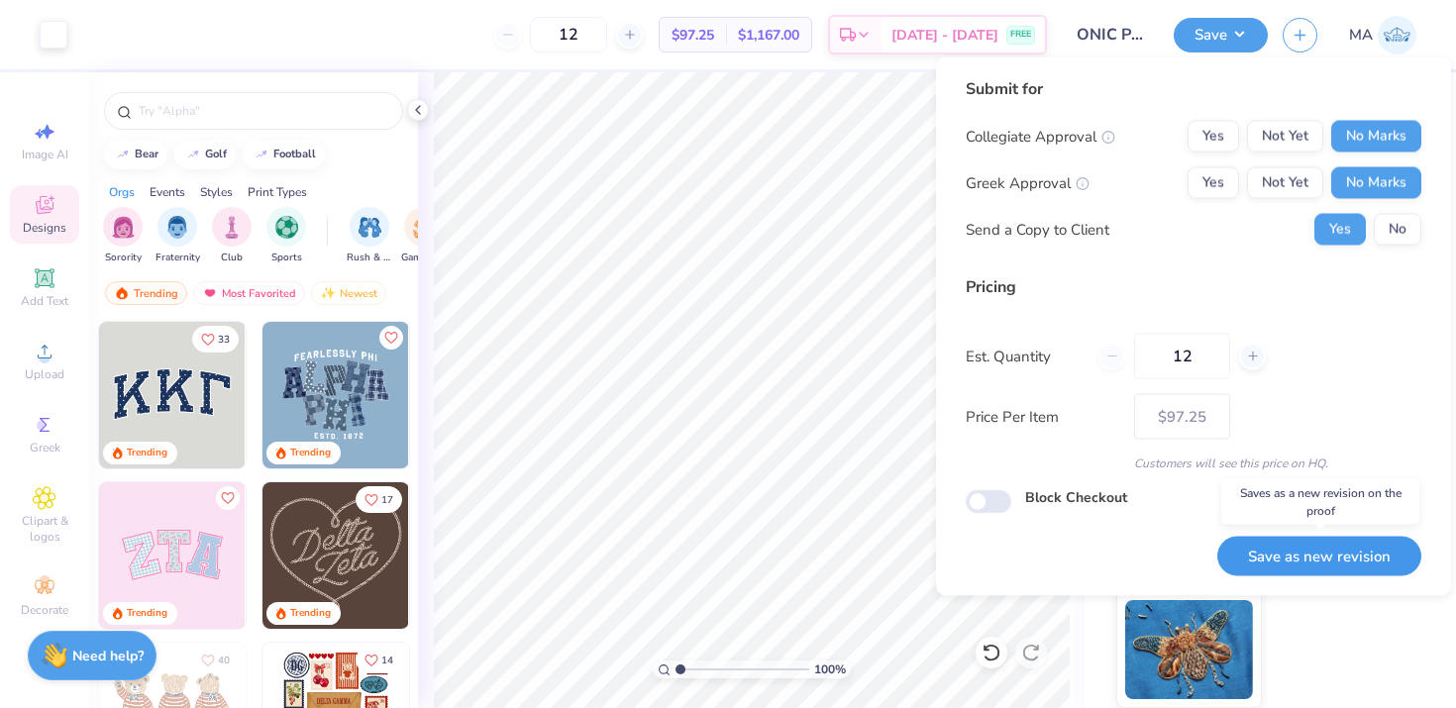
click at [1315, 555] on button "Save as new revision" at bounding box center [1319, 556] width 204 height 41
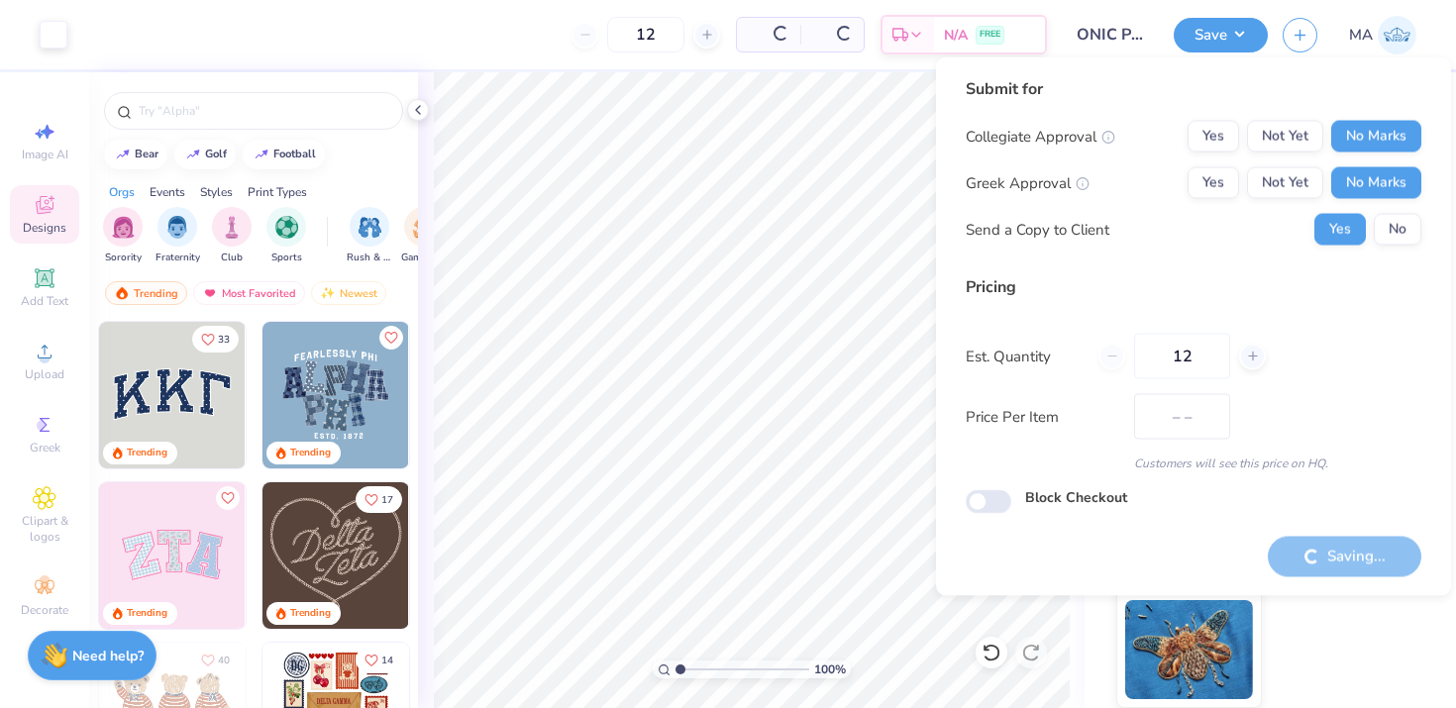
type input "$97.25"
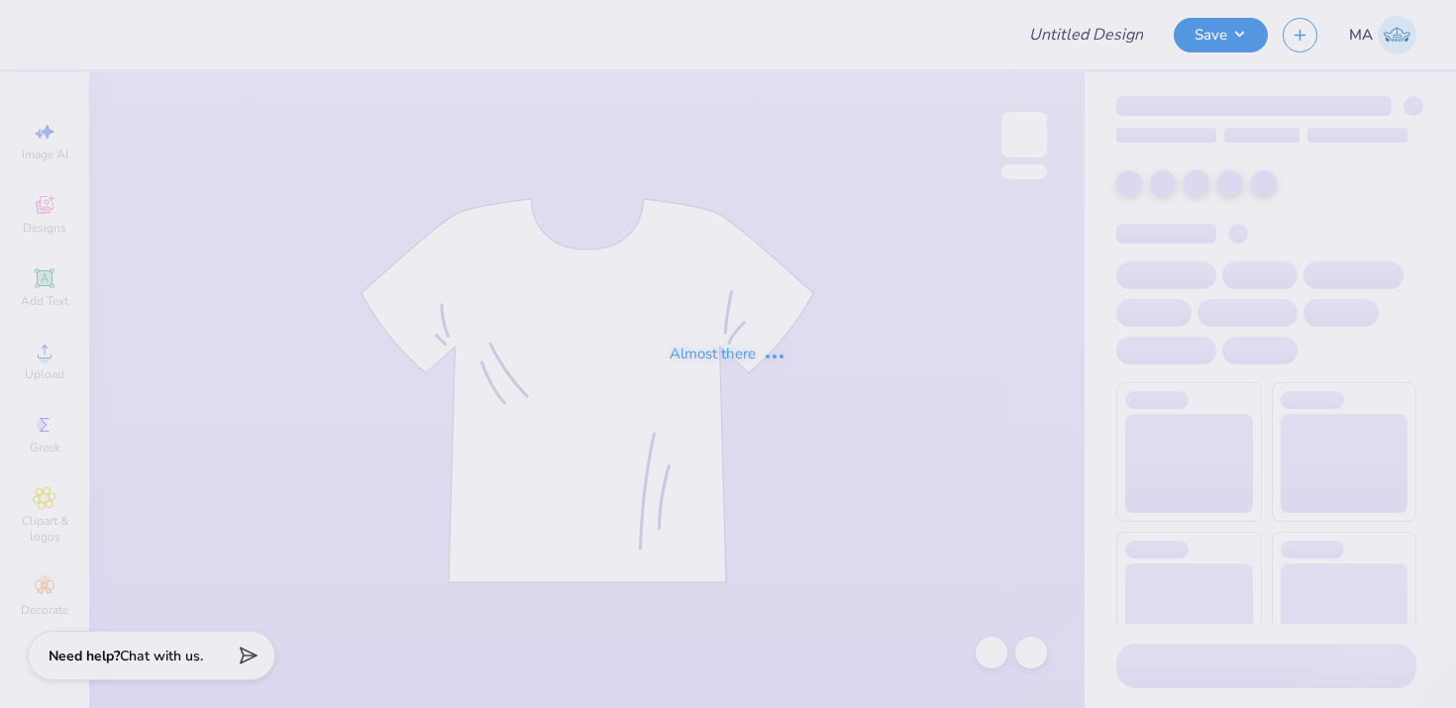
type input "SWE Officer"
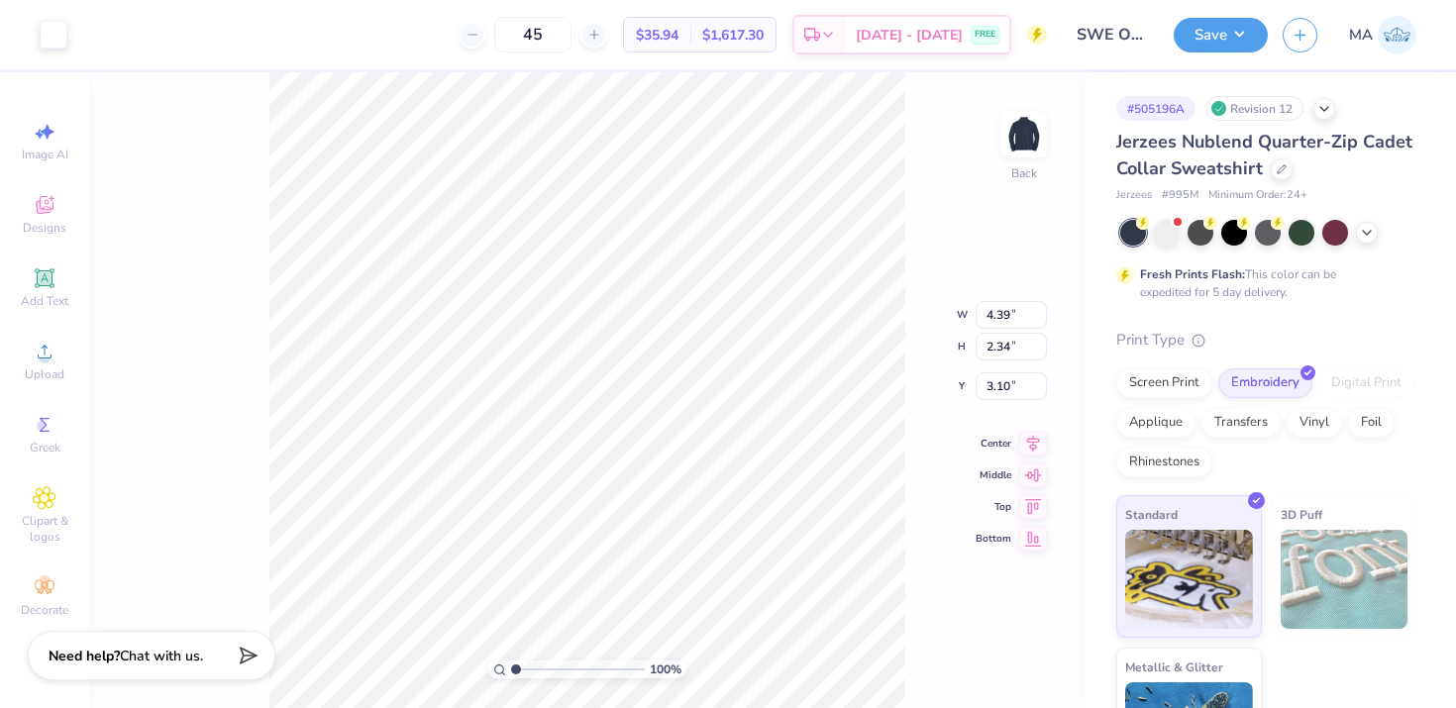
type input "3.00"
click at [1221, 29] on button "Save" at bounding box center [1221, 32] width 94 height 35
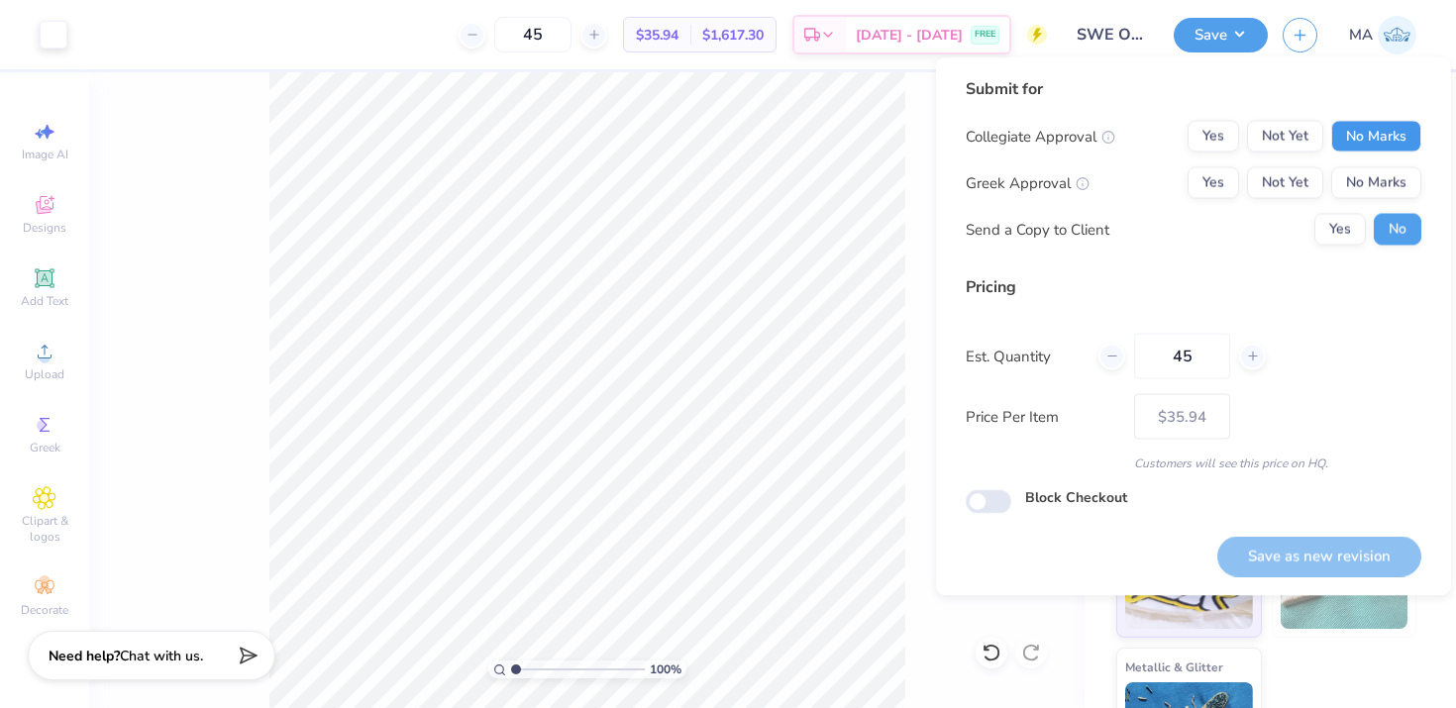
click at [1361, 140] on button "No Marks" at bounding box center [1376, 137] width 90 height 32
click at [1359, 170] on button "No Marks" at bounding box center [1376, 183] width 90 height 32
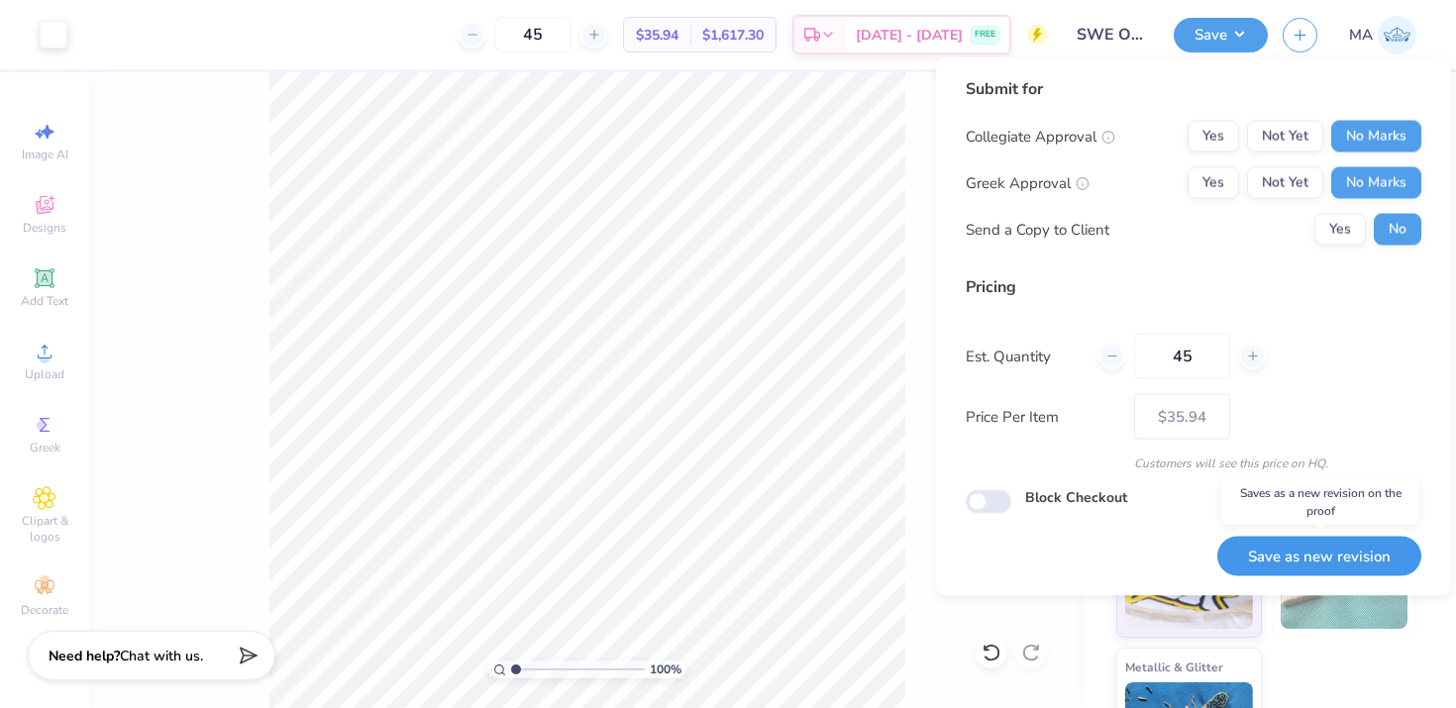
click at [1315, 550] on button "Save as new revision" at bounding box center [1319, 556] width 204 height 41
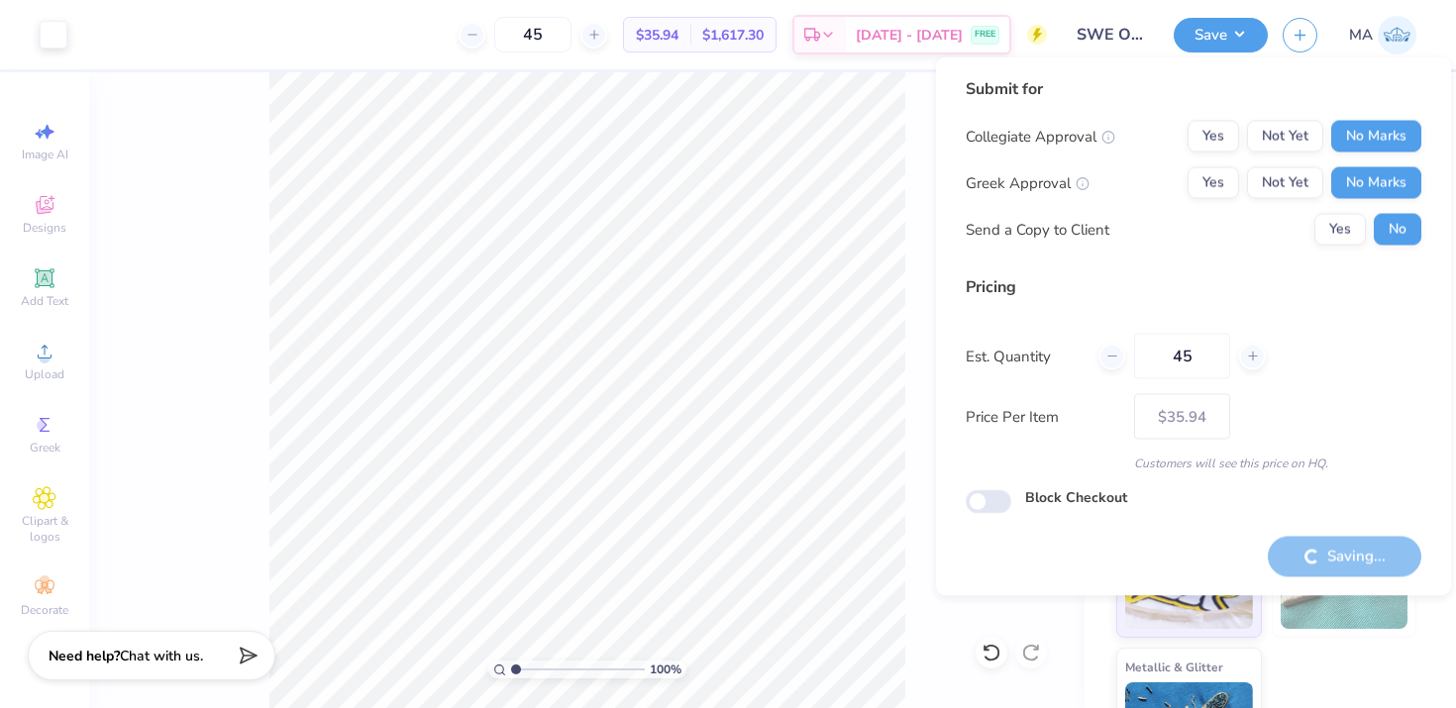
type input "– –"
